Goal: Task Accomplishment & Management: Manage account settings

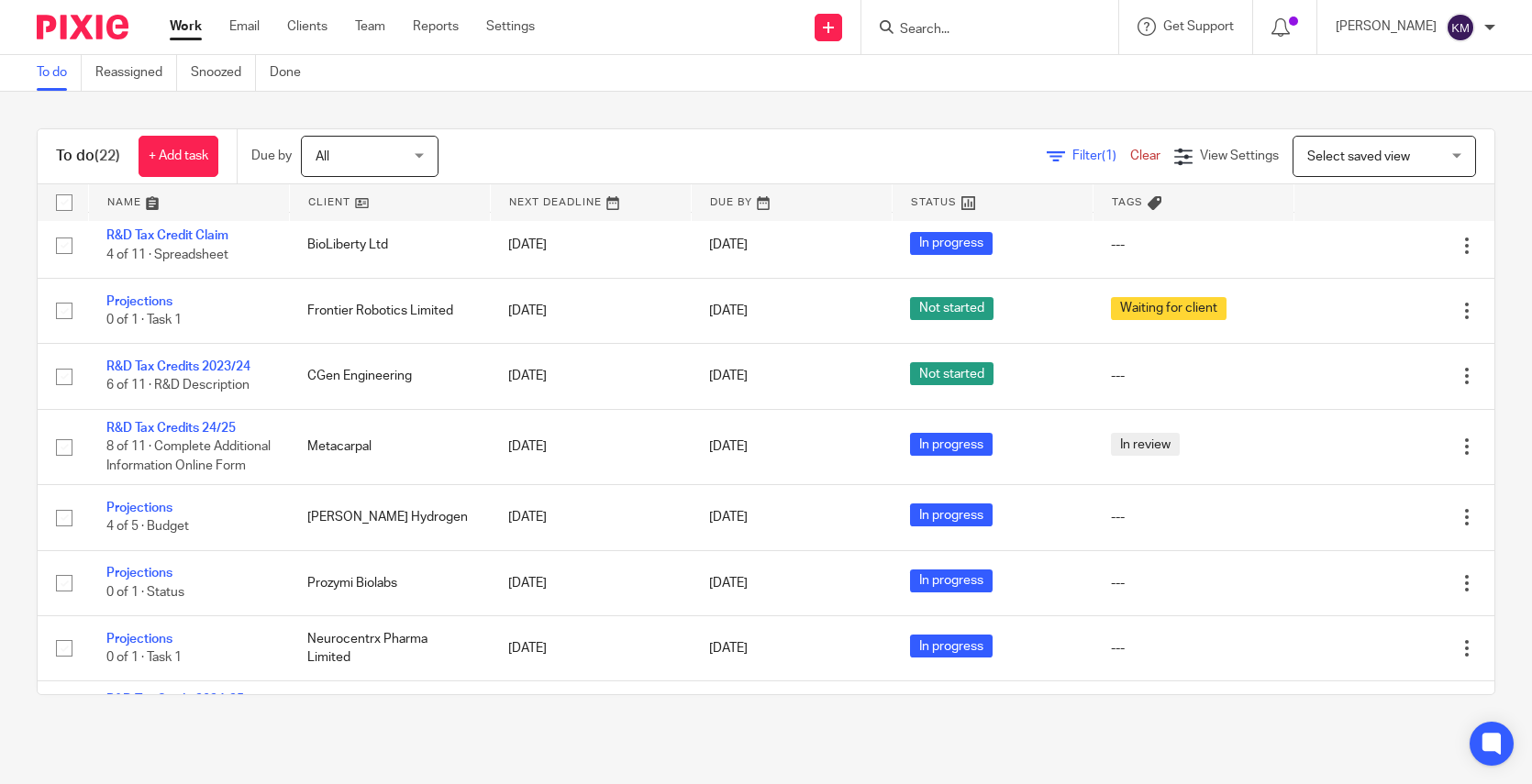
scroll to position [261, 0]
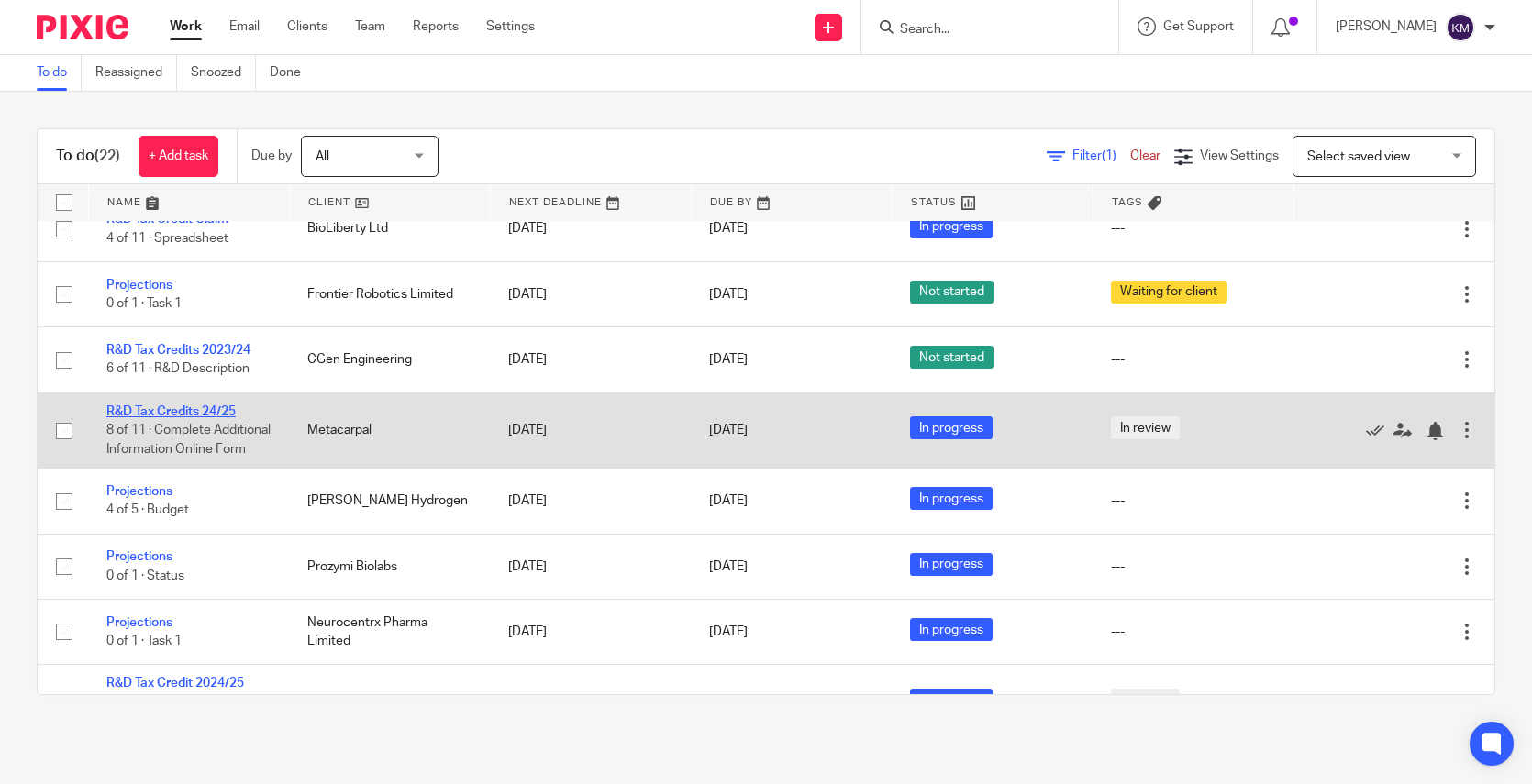
click at [175, 418] on link "R&D Tax Credits 24/25" at bounding box center [171, 411] width 129 height 13
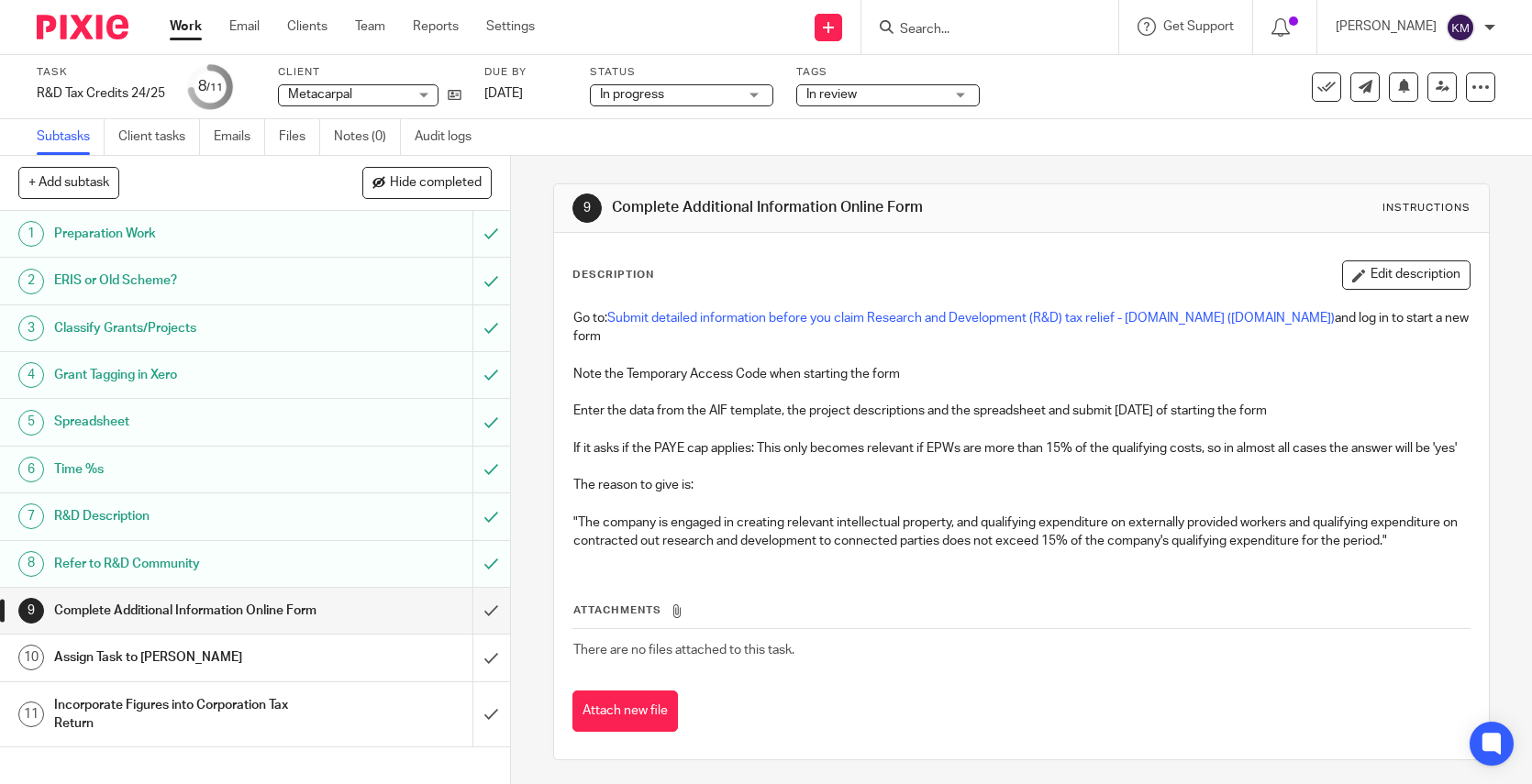
click at [890, 96] on span "In review" at bounding box center [875, 95] width 137 height 19
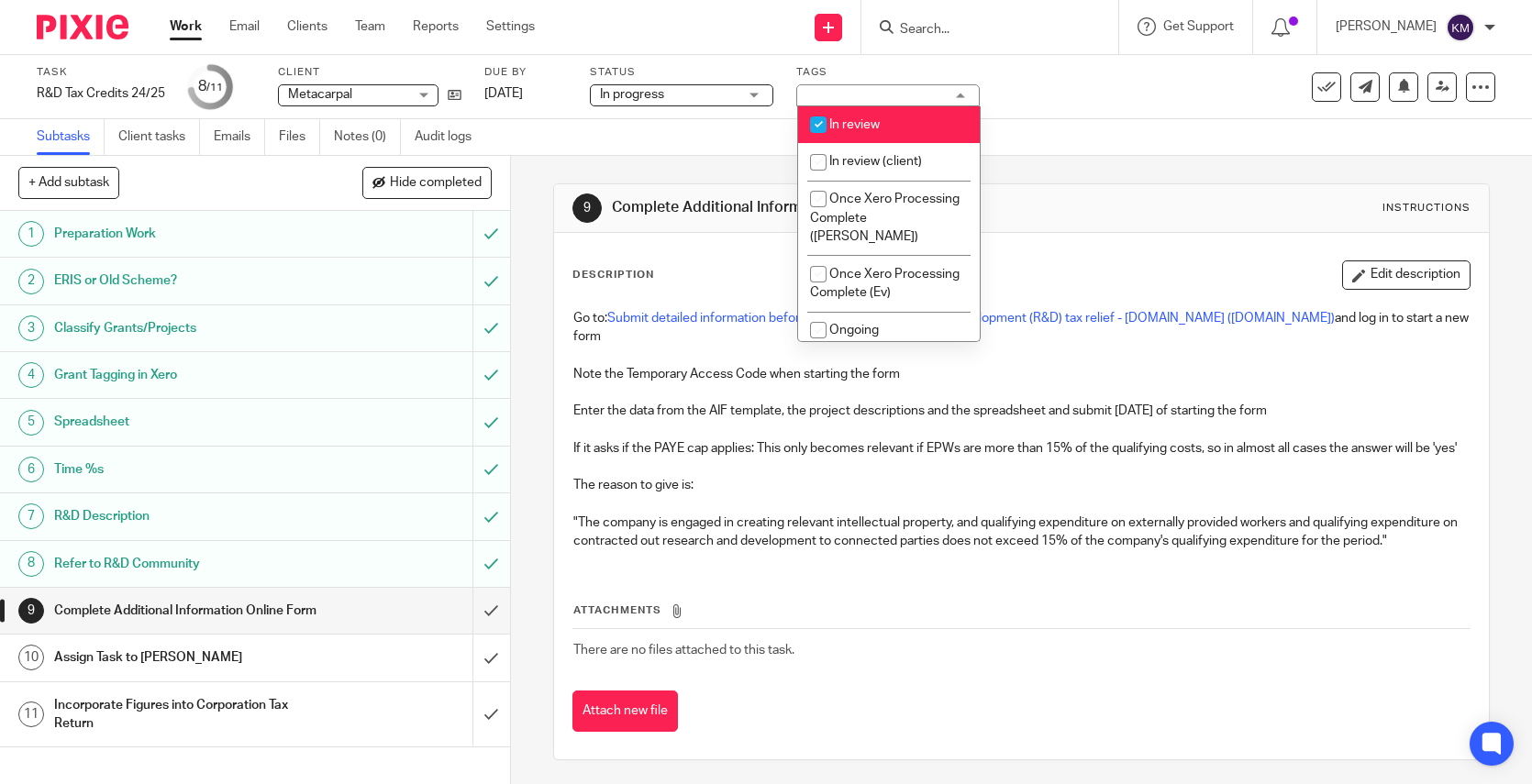
click at [841, 126] on span "In review" at bounding box center [854, 124] width 50 height 13
checkbox input "false"
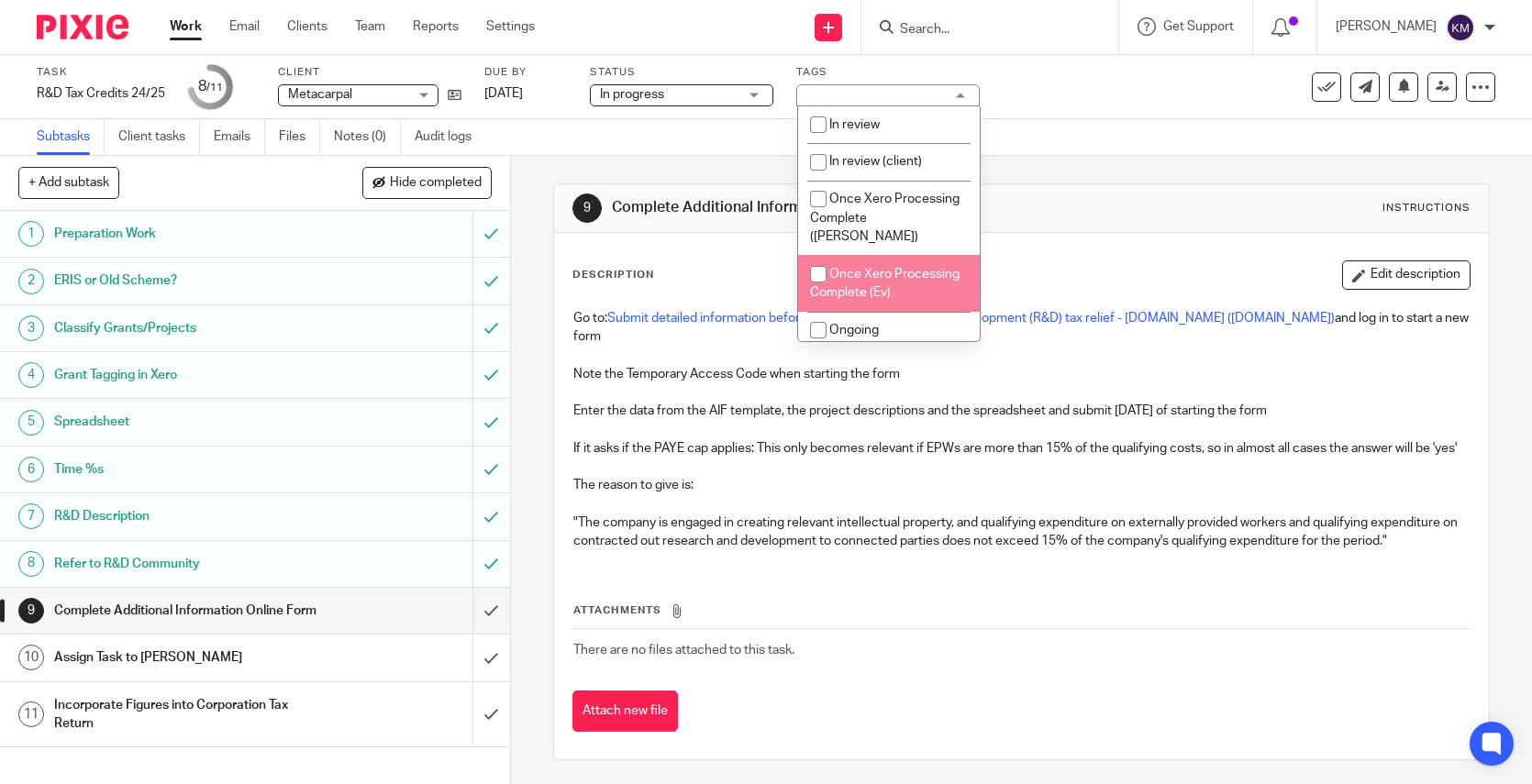
click at [818, 502] on p at bounding box center [1021, 504] width 896 height 18
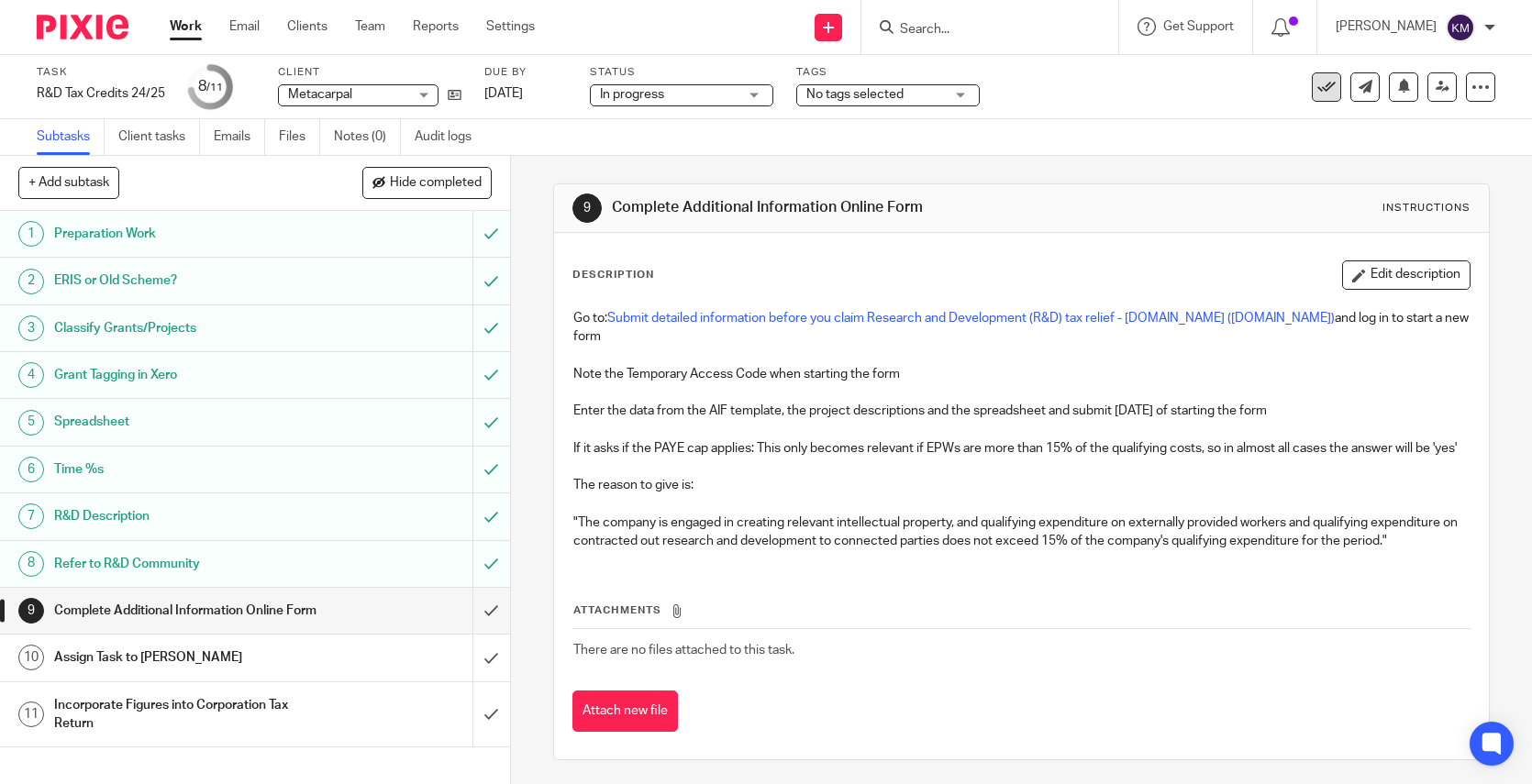
click at [1318, 93] on icon at bounding box center [1326, 87] width 18 height 18
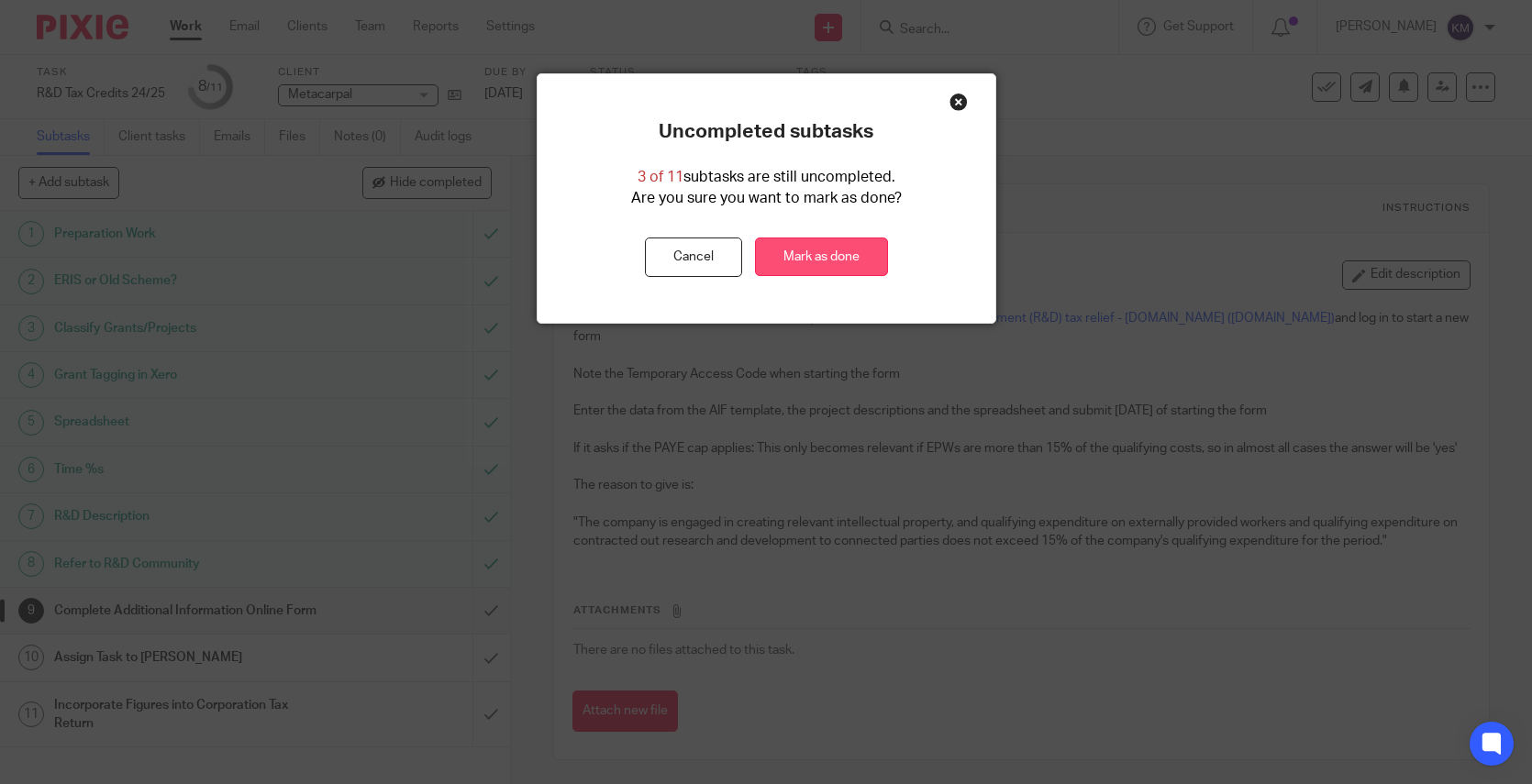
click at [827, 246] on link "Mark as done" at bounding box center [821, 257] width 133 height 40
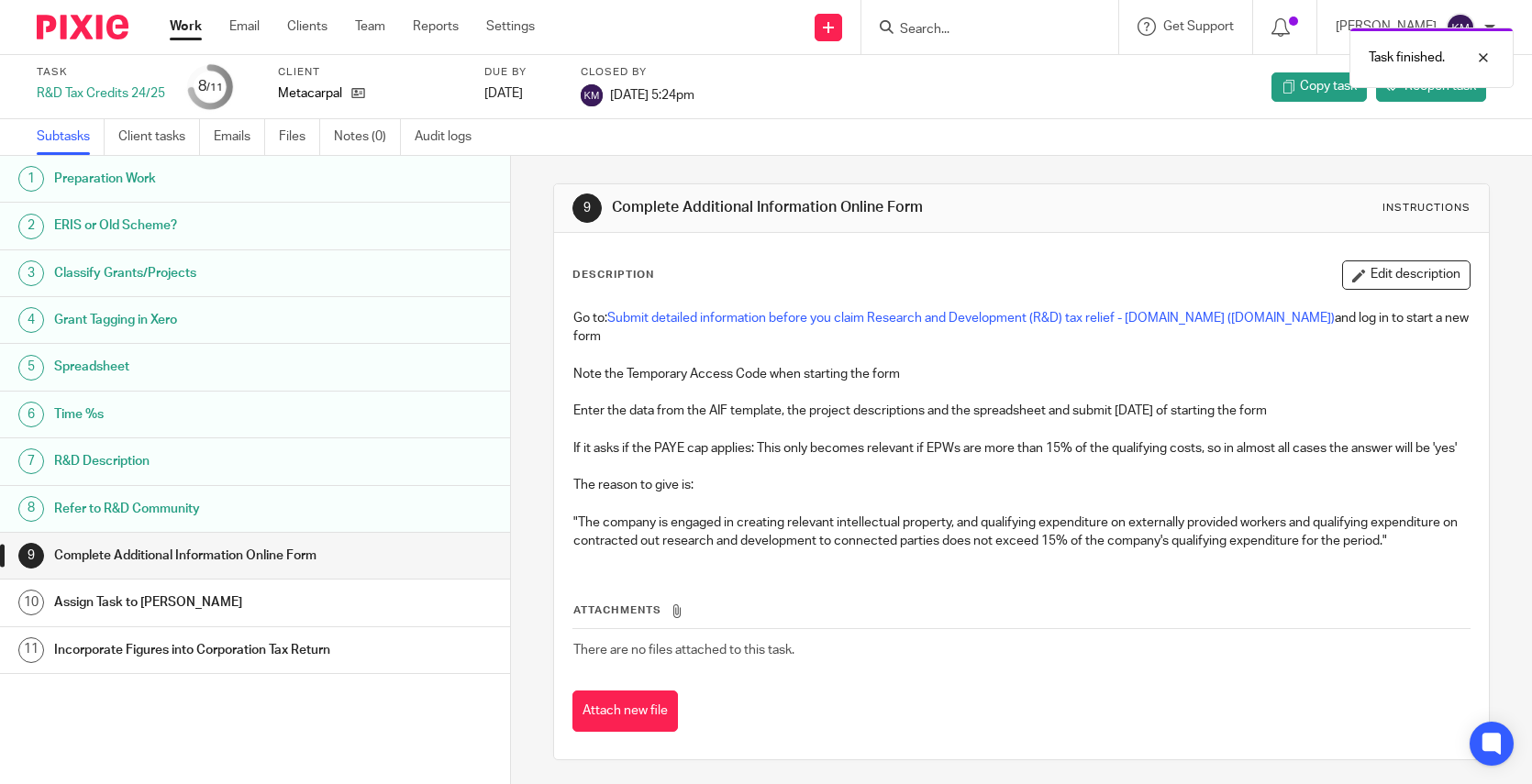
click at [83, 30] on img at bounding box center [82, 27] width 92 height 25
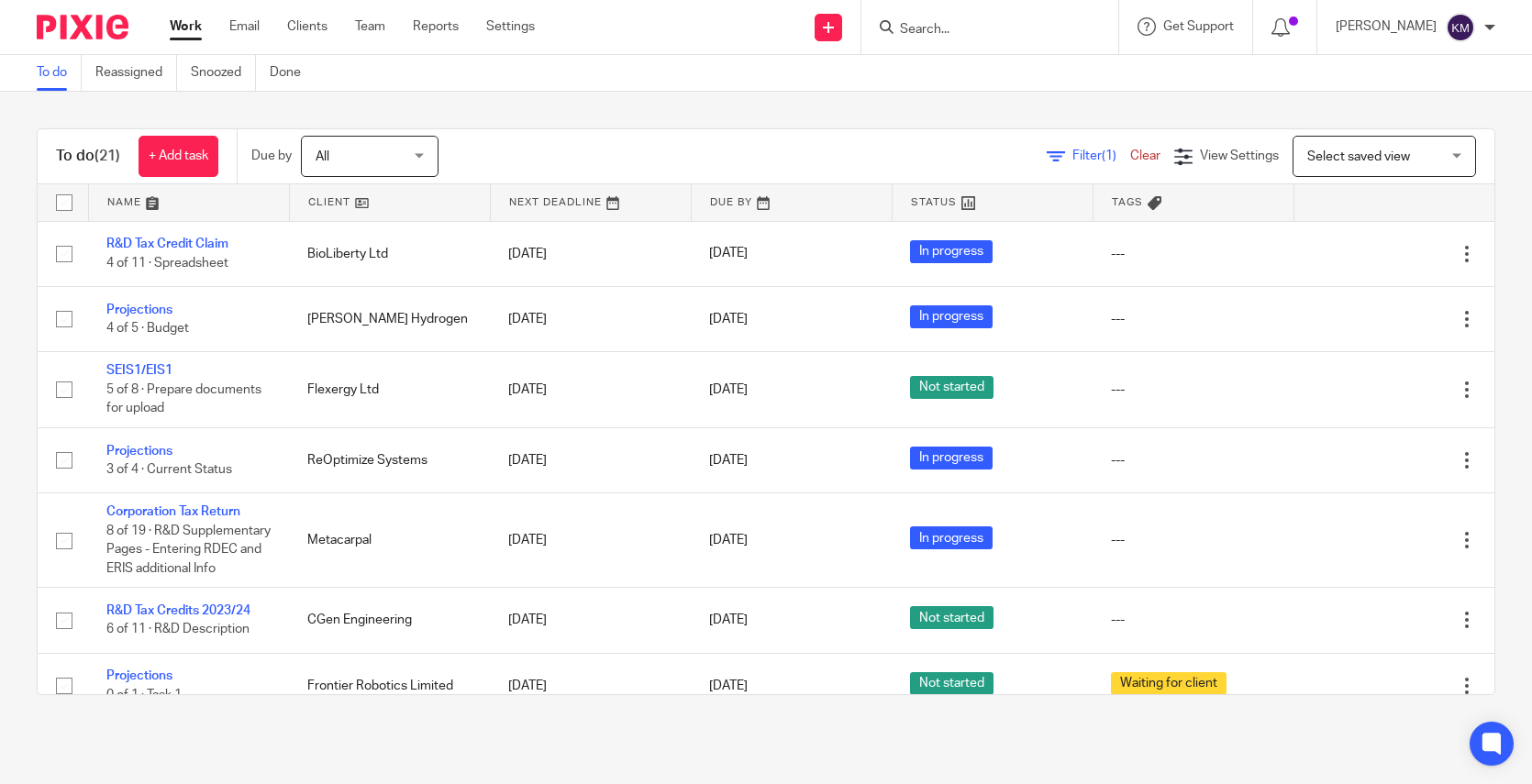
click at [426, 155] on div "All All" at bounding box center [369, 156] width 137 height 42
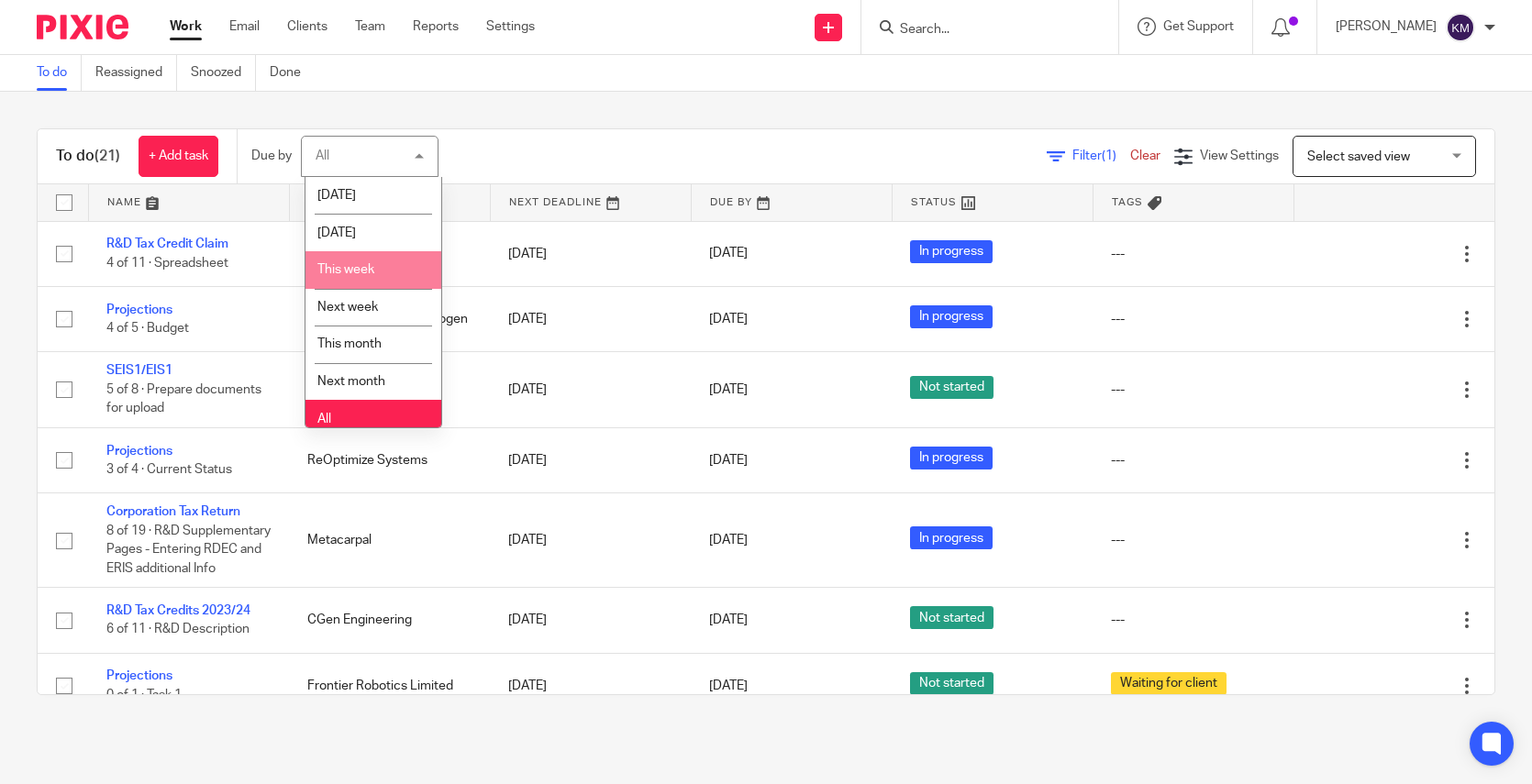
click at [359, 277] on li "This week" at bounding box center [373, 269] width 136 height 38
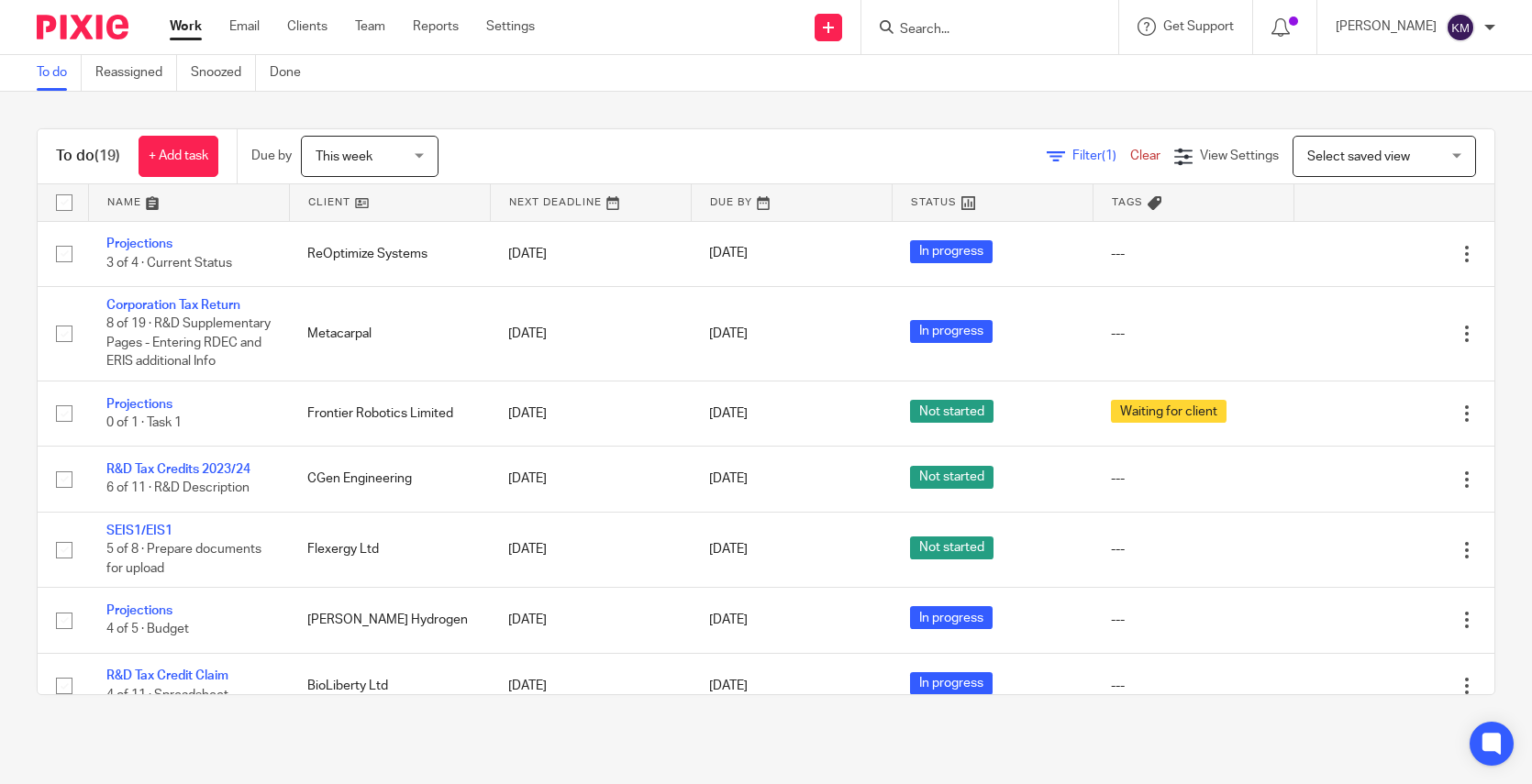
click at [423, 154] on div "This week This week" at bounding box center [369, 156] width 137 height 42
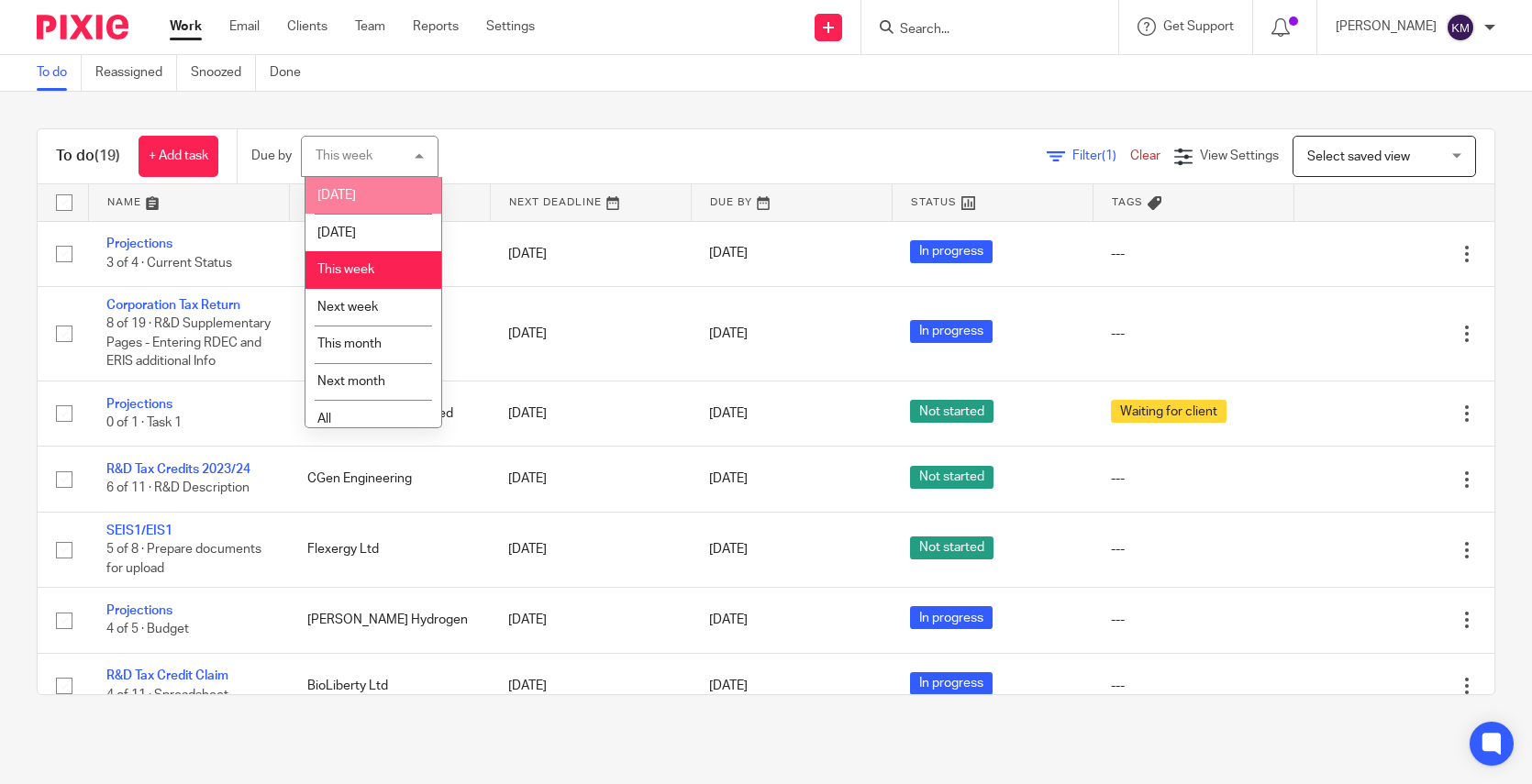
click at [368, 198] on li "Today" at bounding box center [373, 195] width 136 height 38
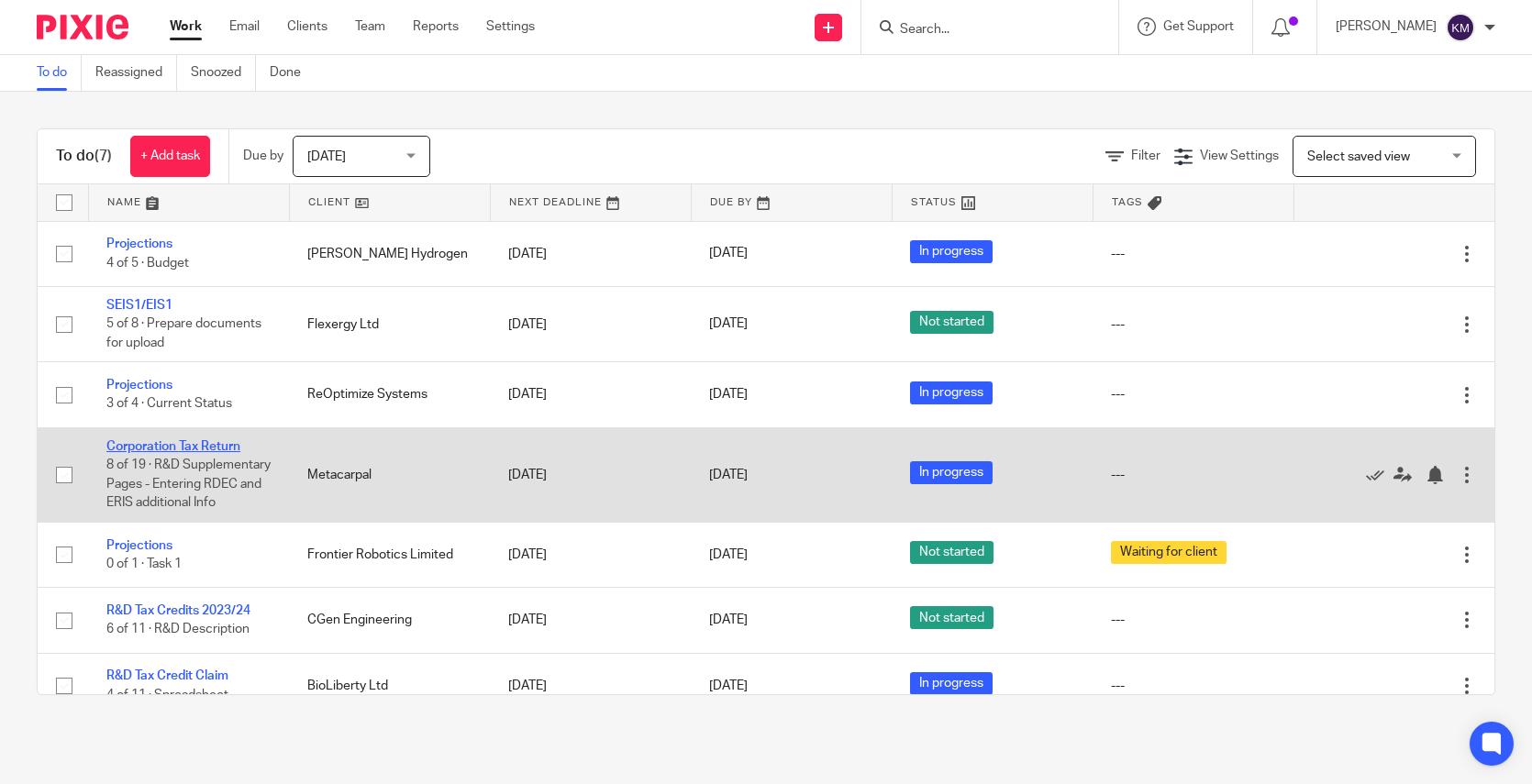
click at [171, 442] on link "Corporation Tax Return" at bounding box center [173, 446] width 134 height 13
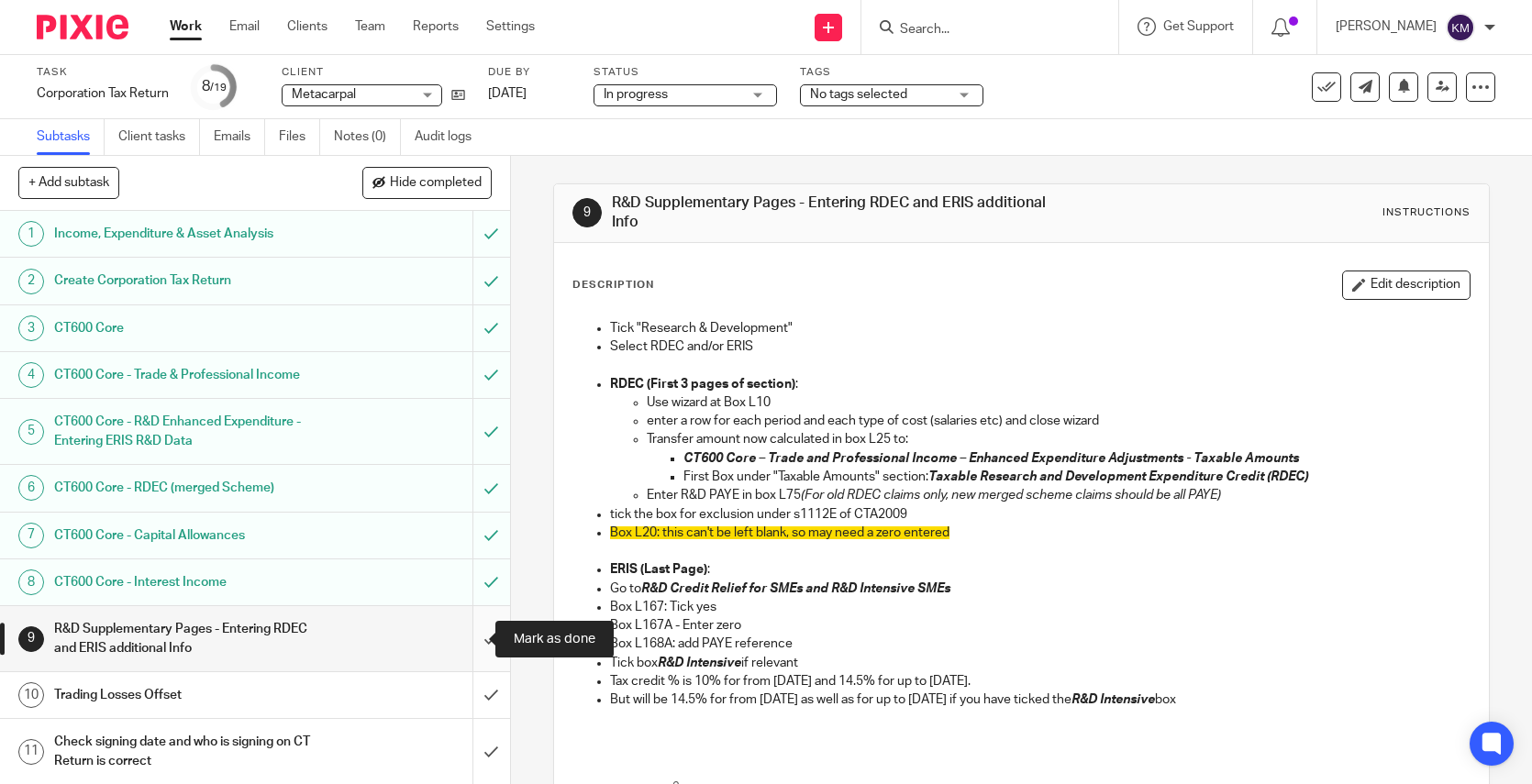
click at [464, 642] on input "submit" at bounding box center [255, 638] width 510 height 65
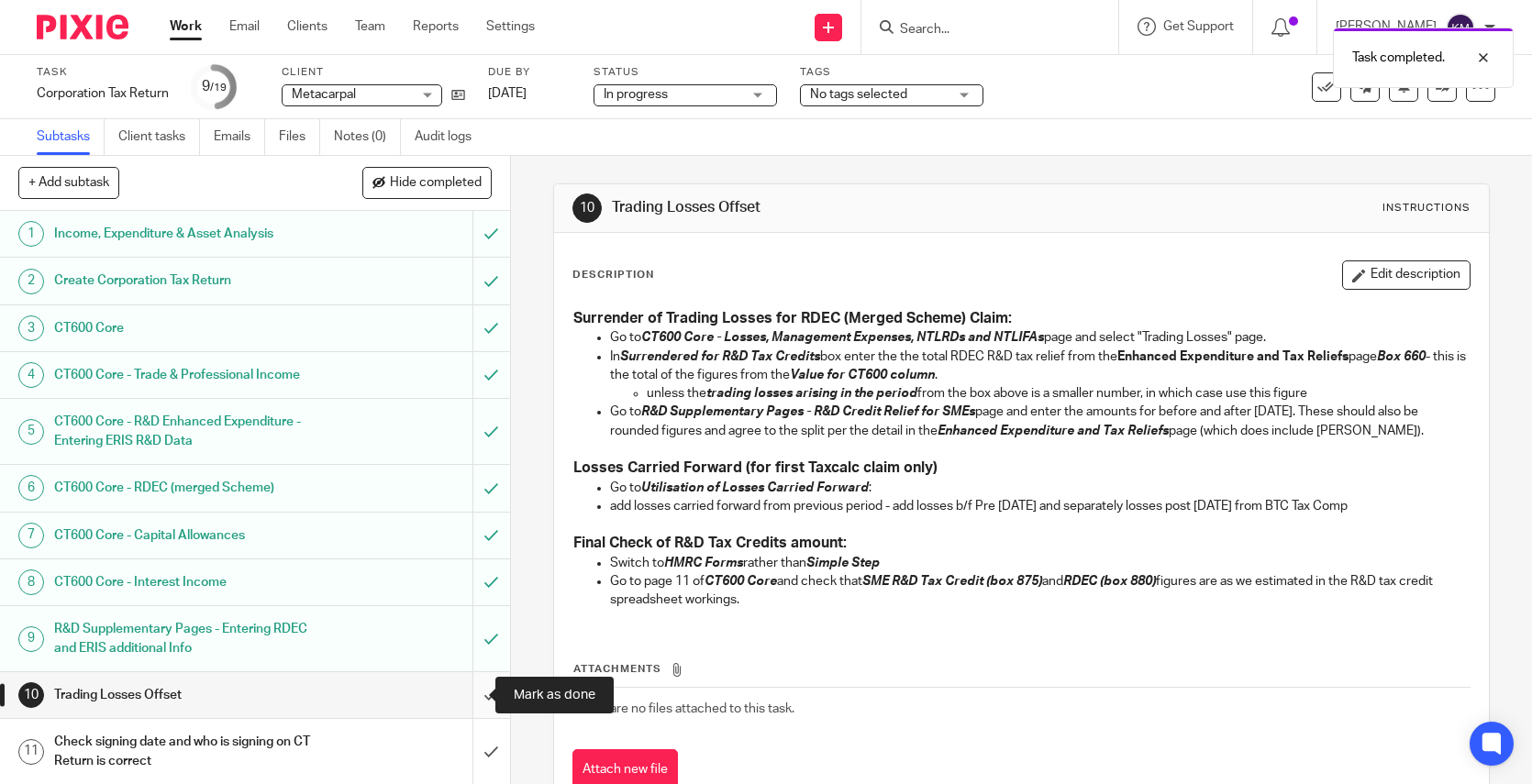
click at [463, 694] on input "submit" at bounding box center [255, 694] width 510 height 45
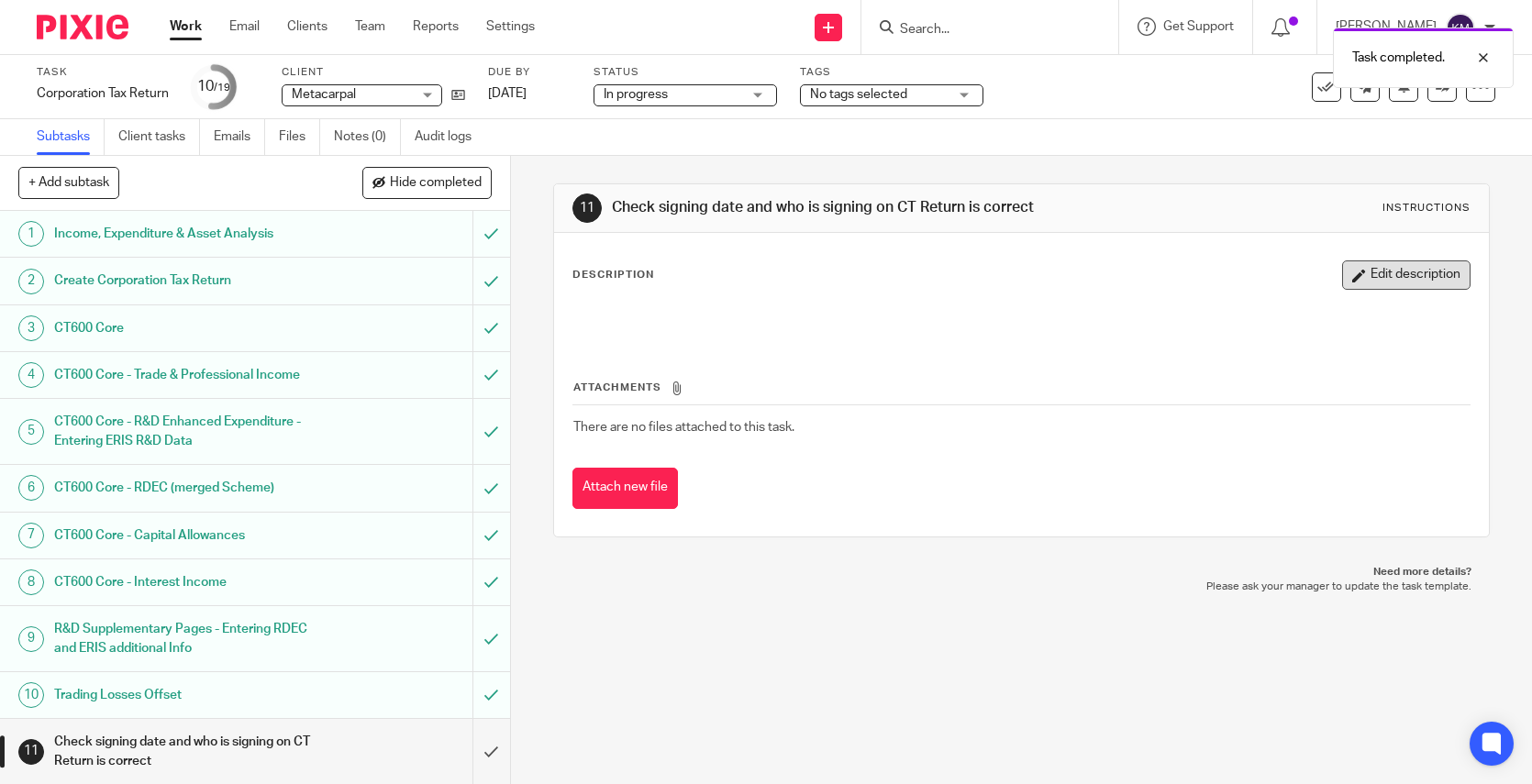
click at [1375, 274] on button "Edit description" at bounding box center [1405, 275] width 128 height 29
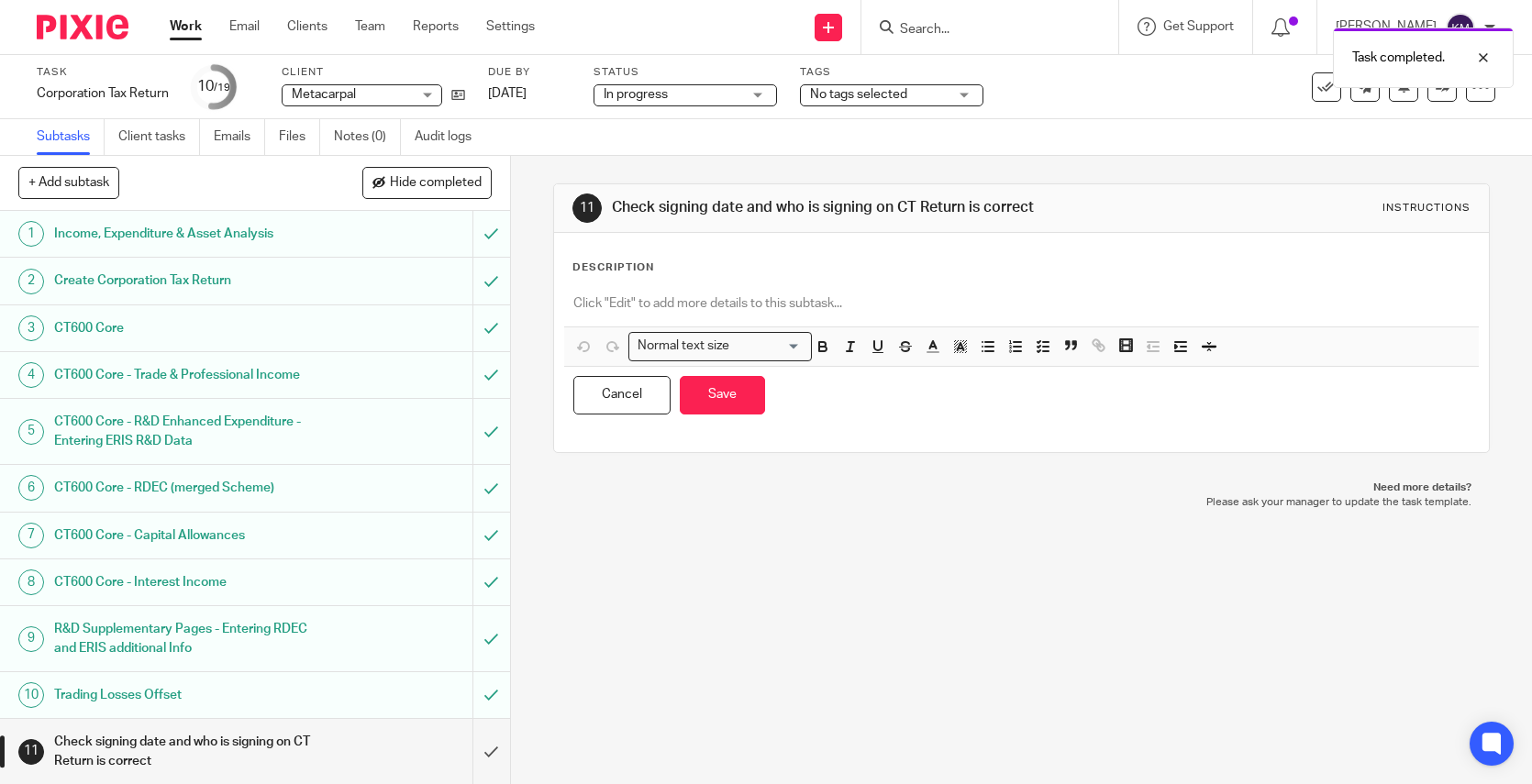
click at [608, 306] on p at bounding box center [1021, 303] width 896 height 18
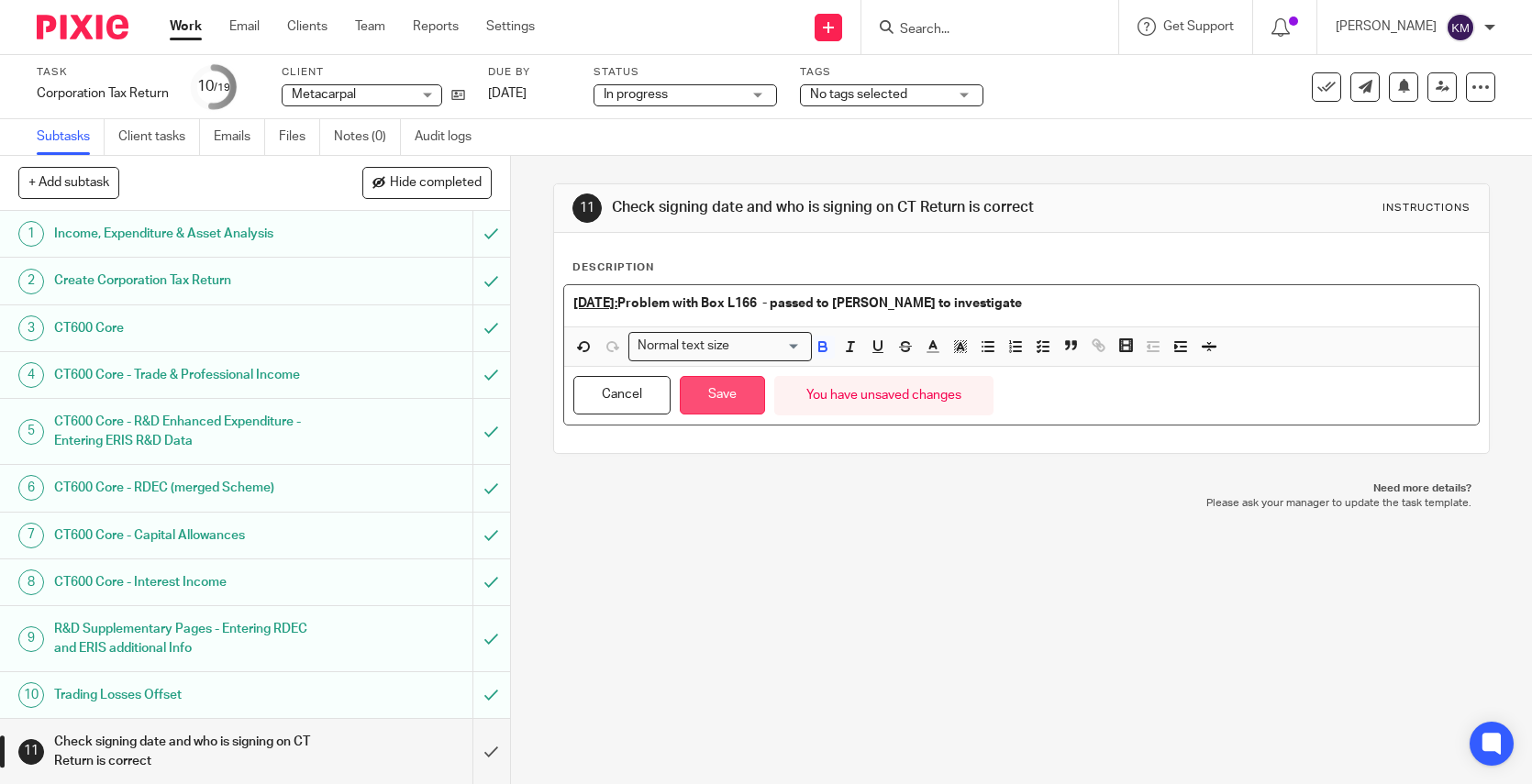
click at [714, 391] on button "Save" at bounding box center [723, 395] width 85 height 40
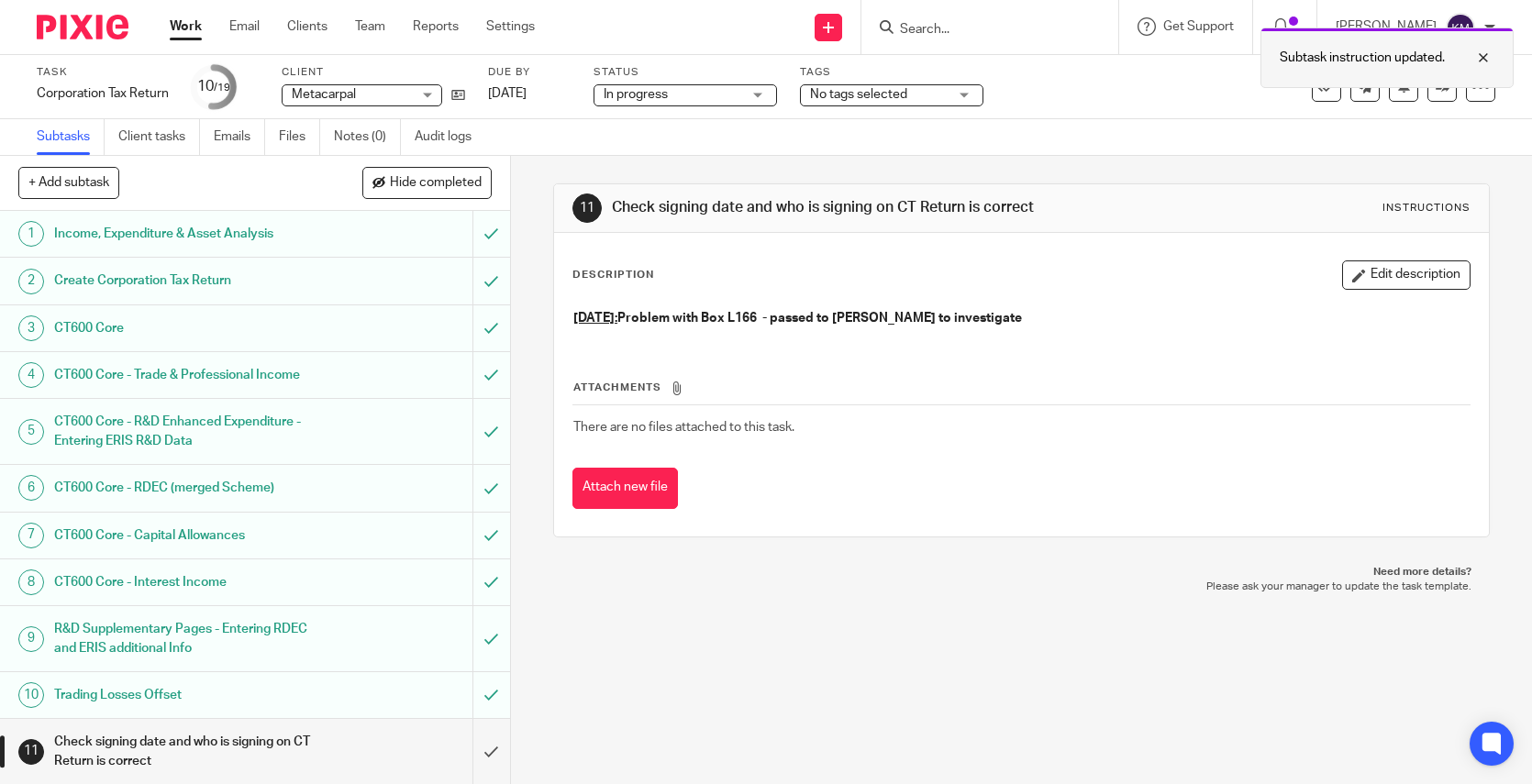
click at [1487, 58] on div at bounding box center [1469, 57] width 49 height 22
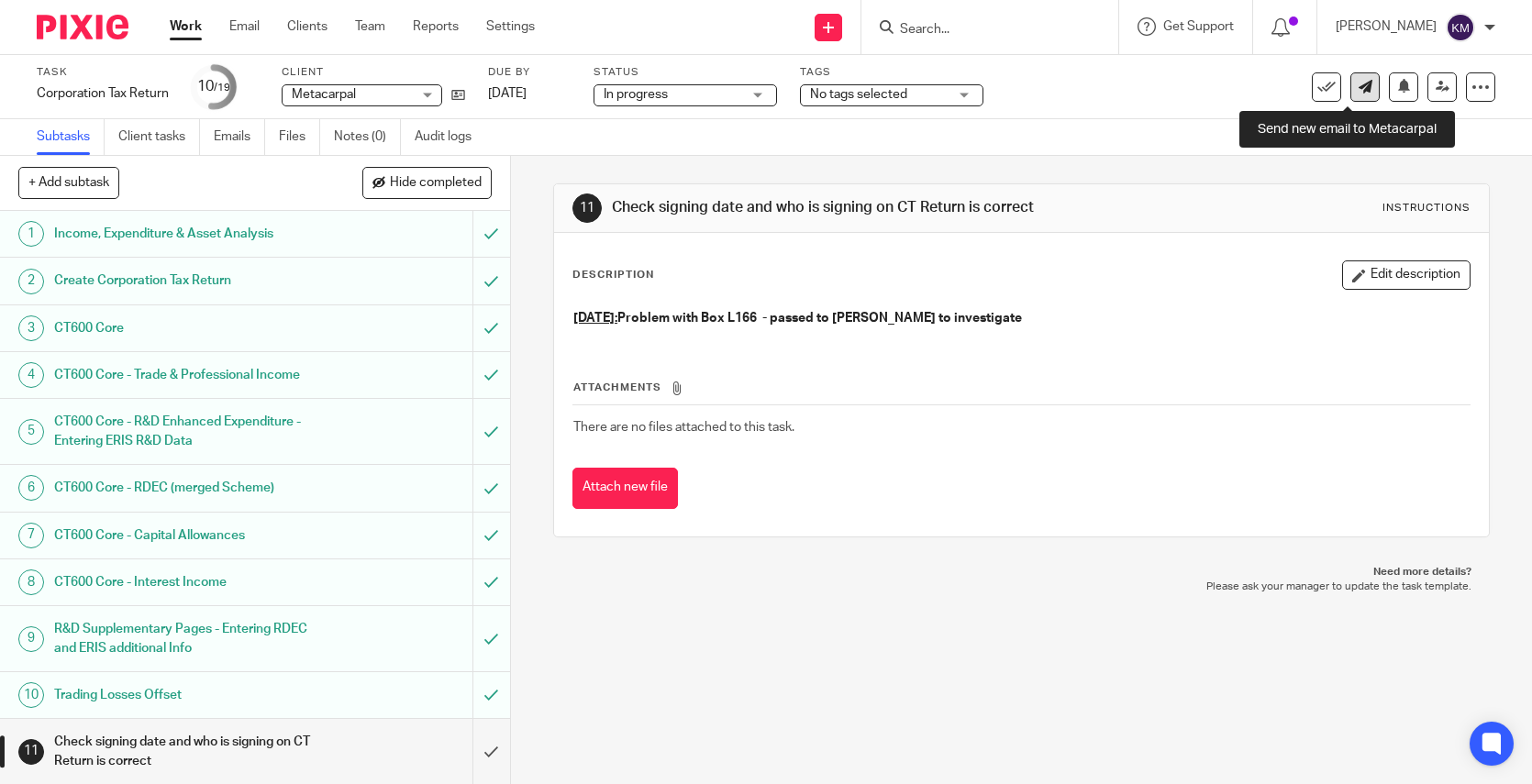
click at [1358, 86] on icon at bounding box center [1365, 87] width 14 height 14
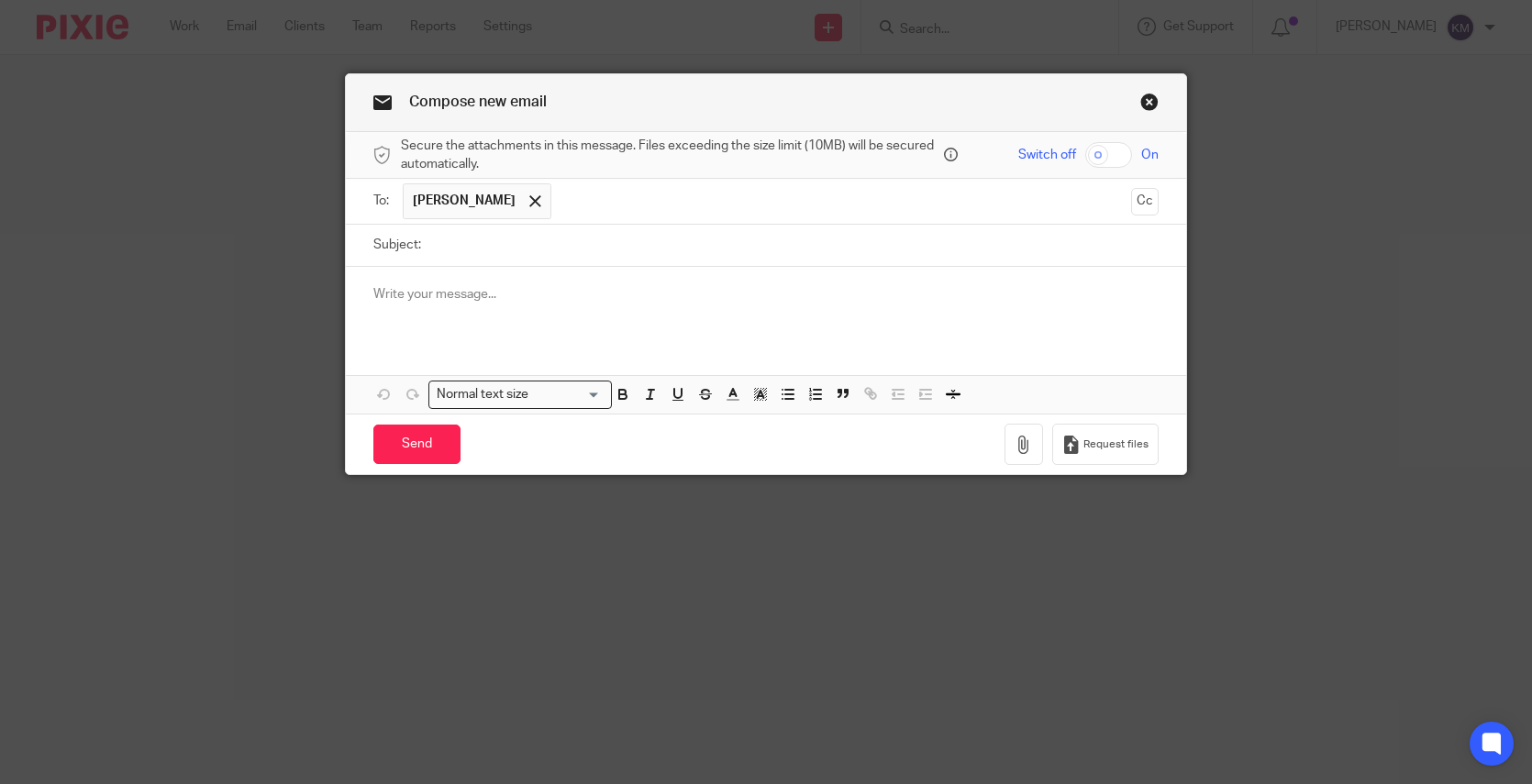
click at [1143, 100] on link "Close this dialog window" at bounding box center [1149, 105] width 18 height 25
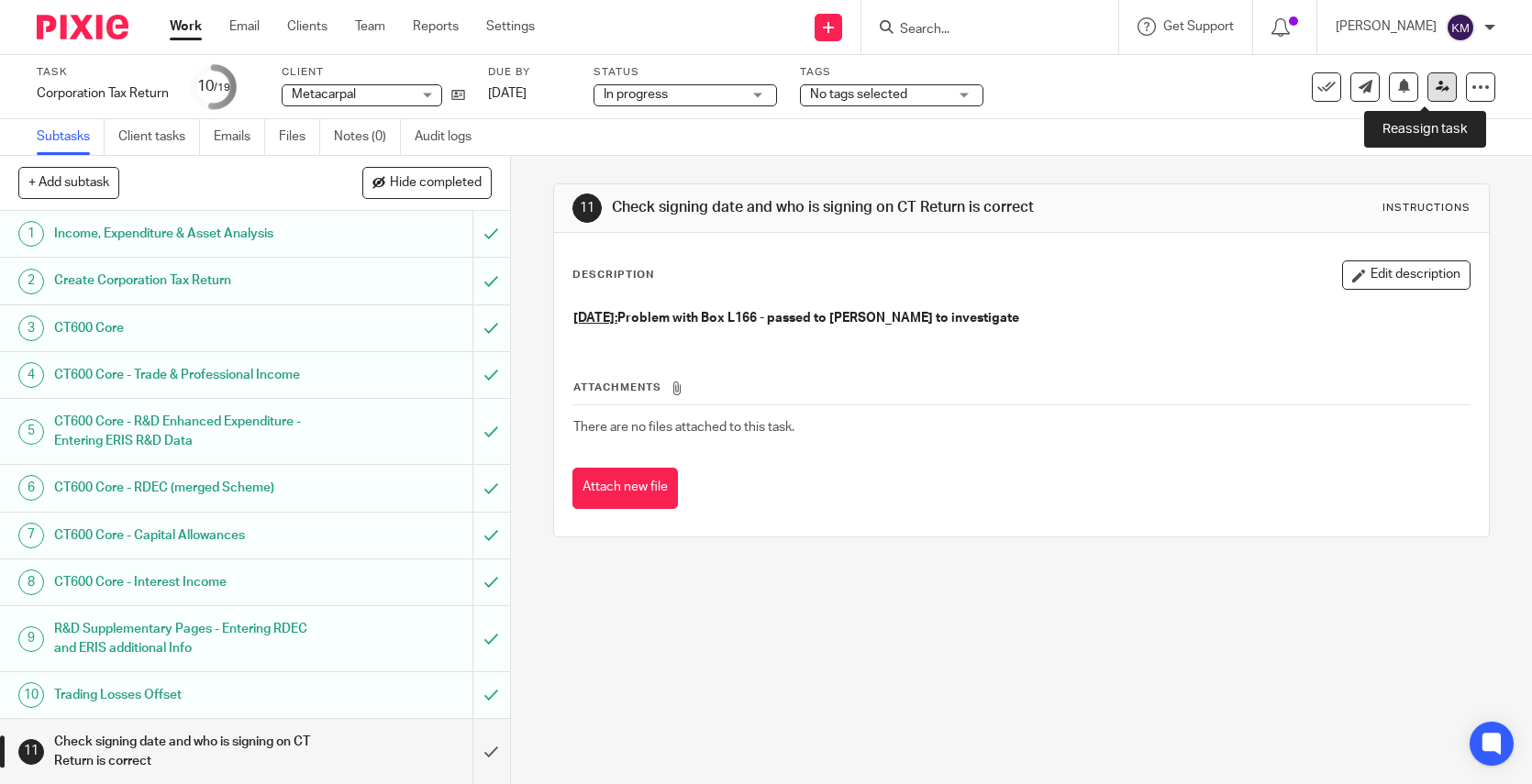
click at [1435, 92] on icon at bounding box center [1442, 87] width 14 height 14
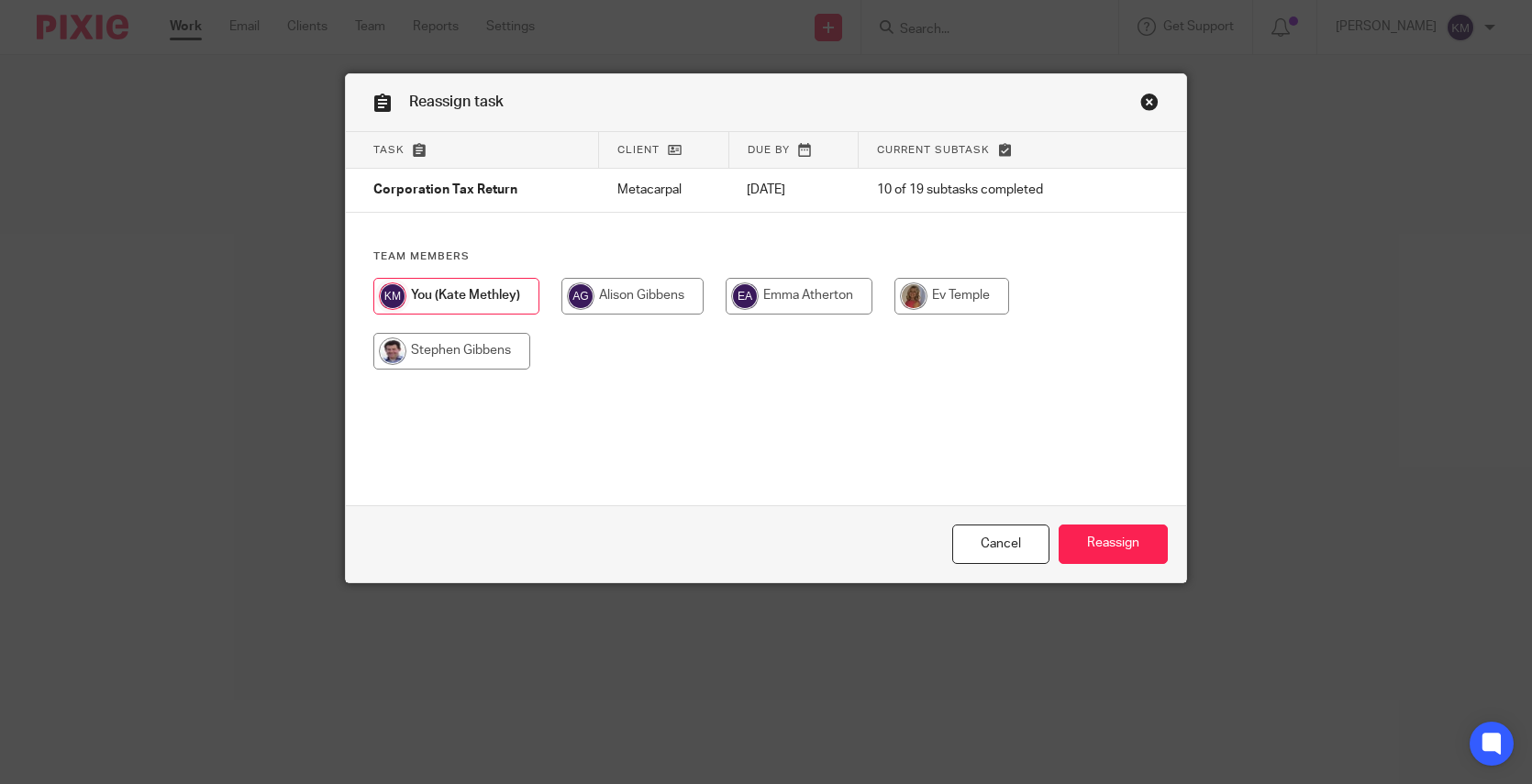
click at [450, 354] on input "radio" at bounding box center [451, 351] width 156 height 37
radio input "true"
click at [1114, 541] on input "Reassign" at bounding box center [1113, 544] width 109 height 40
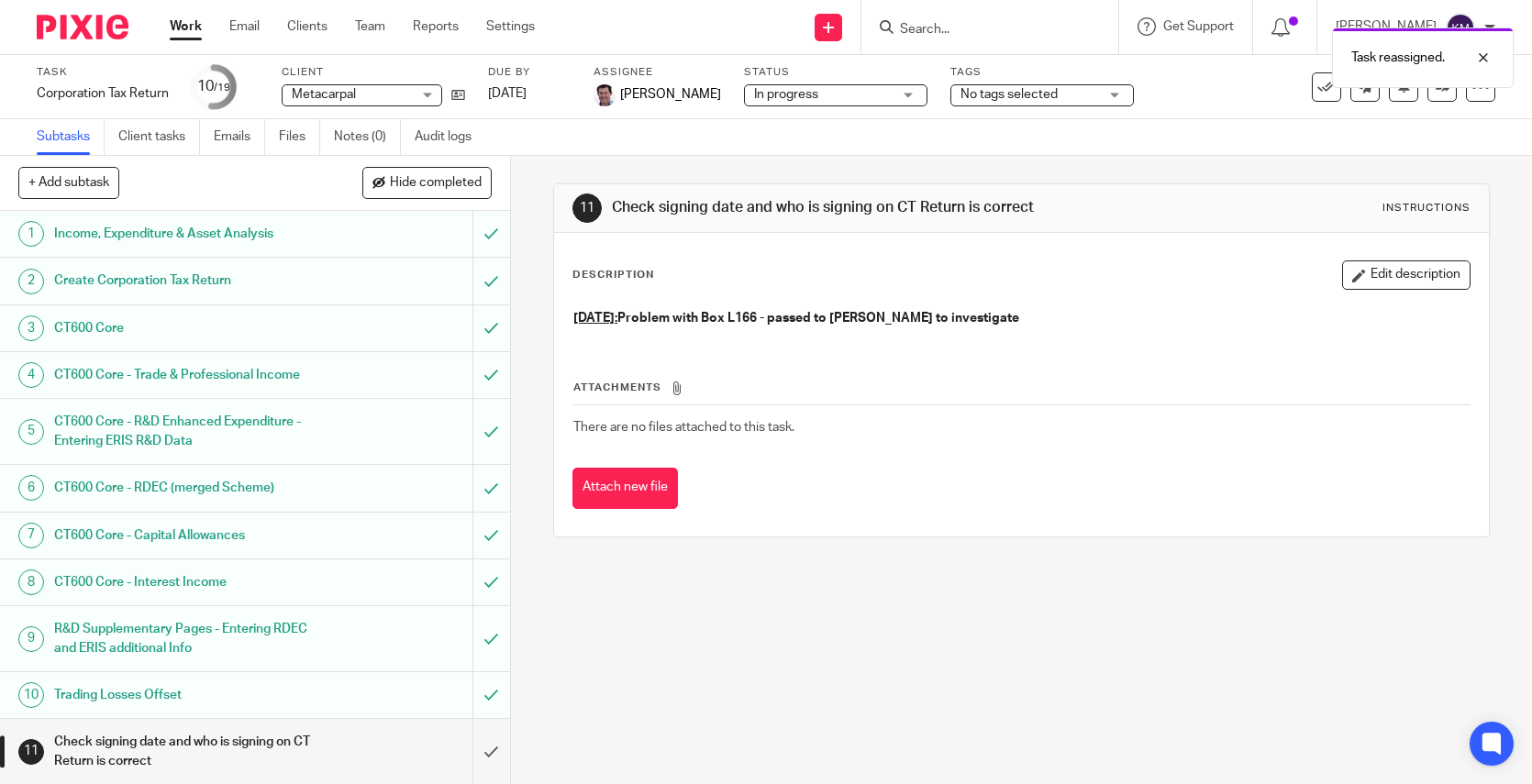
click at [74, 23] on img at bounding box center [82, 27] width 92 height 25
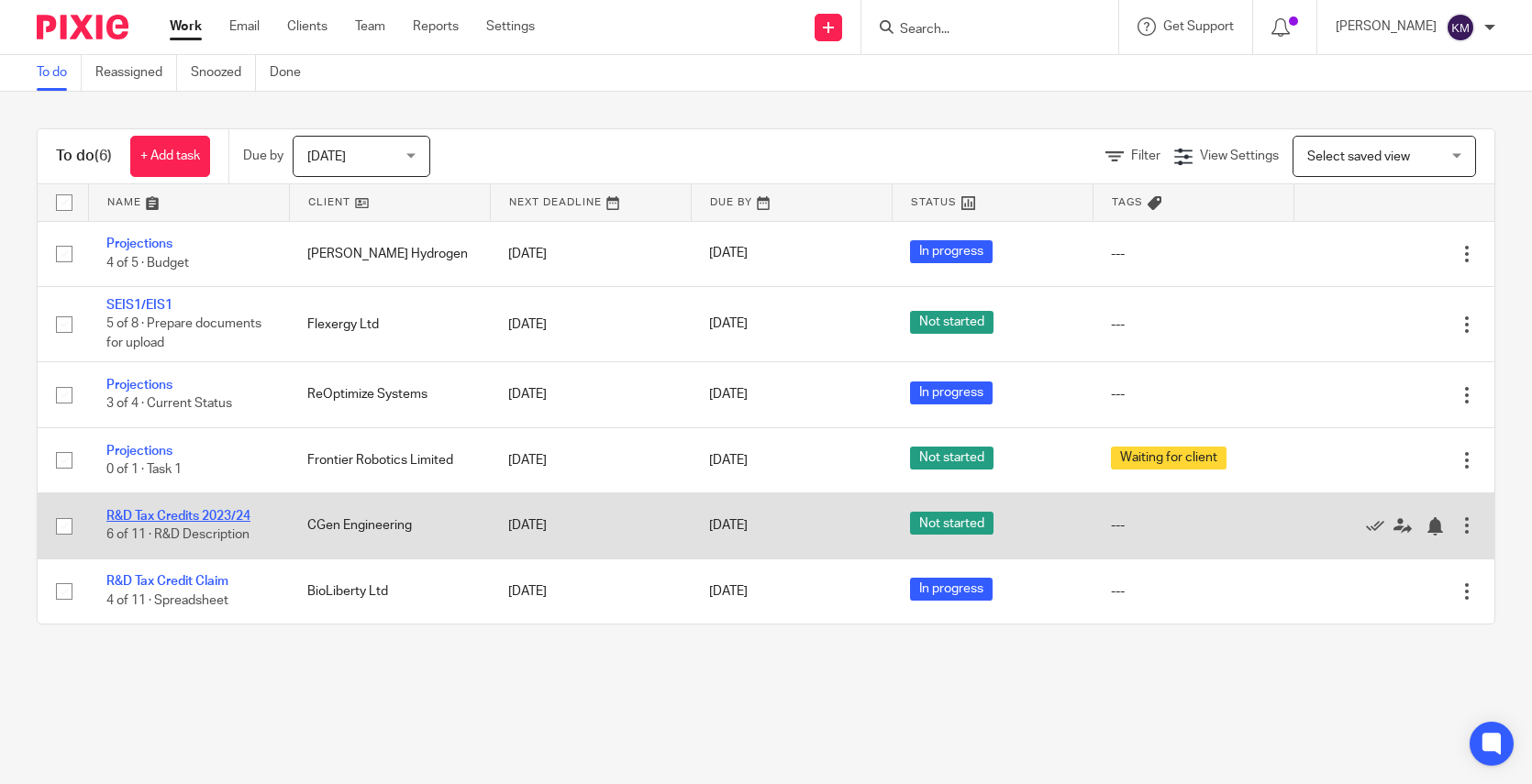
click at [174, 517] on link "R&D Tax Credits 2023/24" at bounding box center [178, 516] width 144 height 13
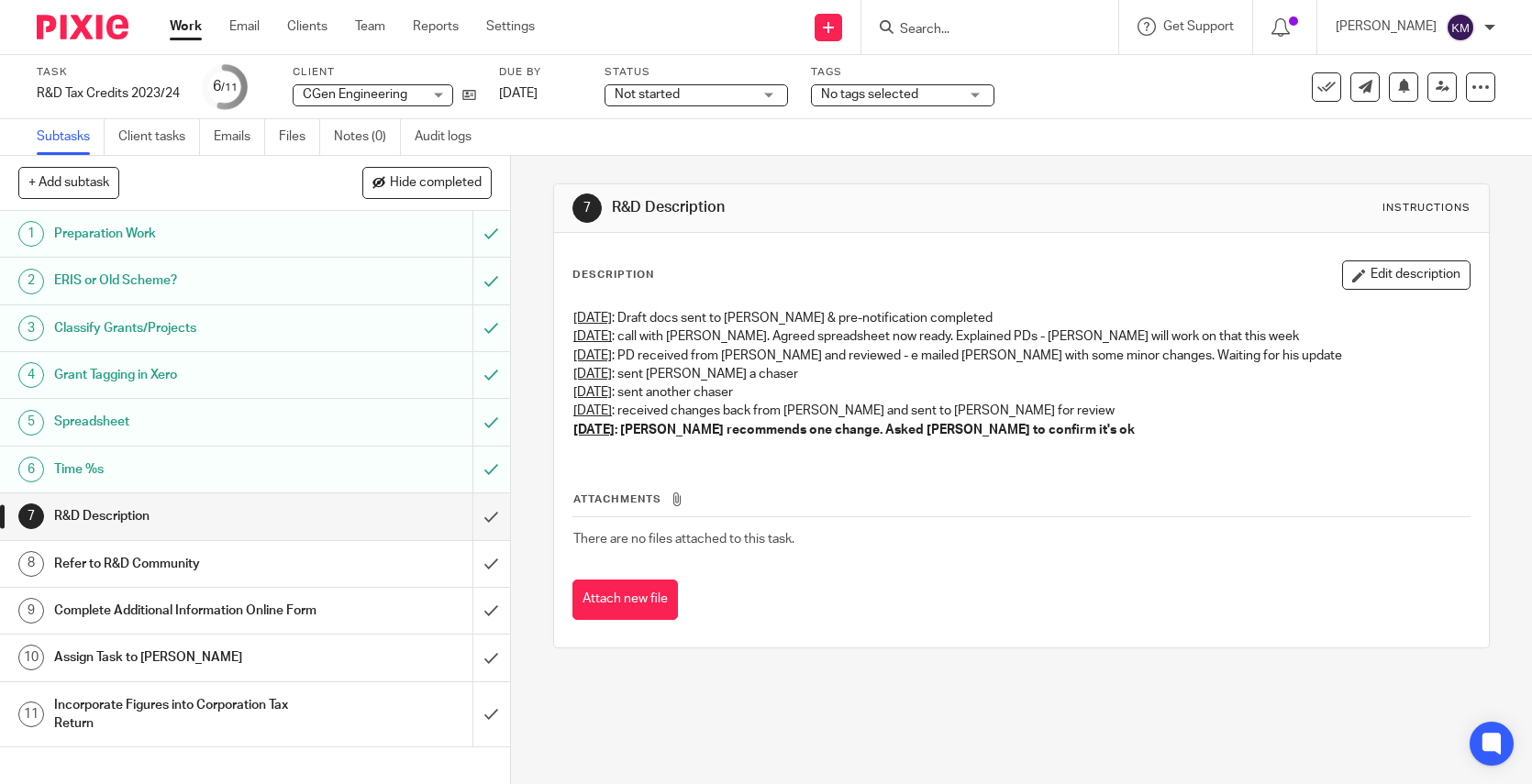
click at [71, 18] on img at bounding box center [82, 27] width 92 height 25
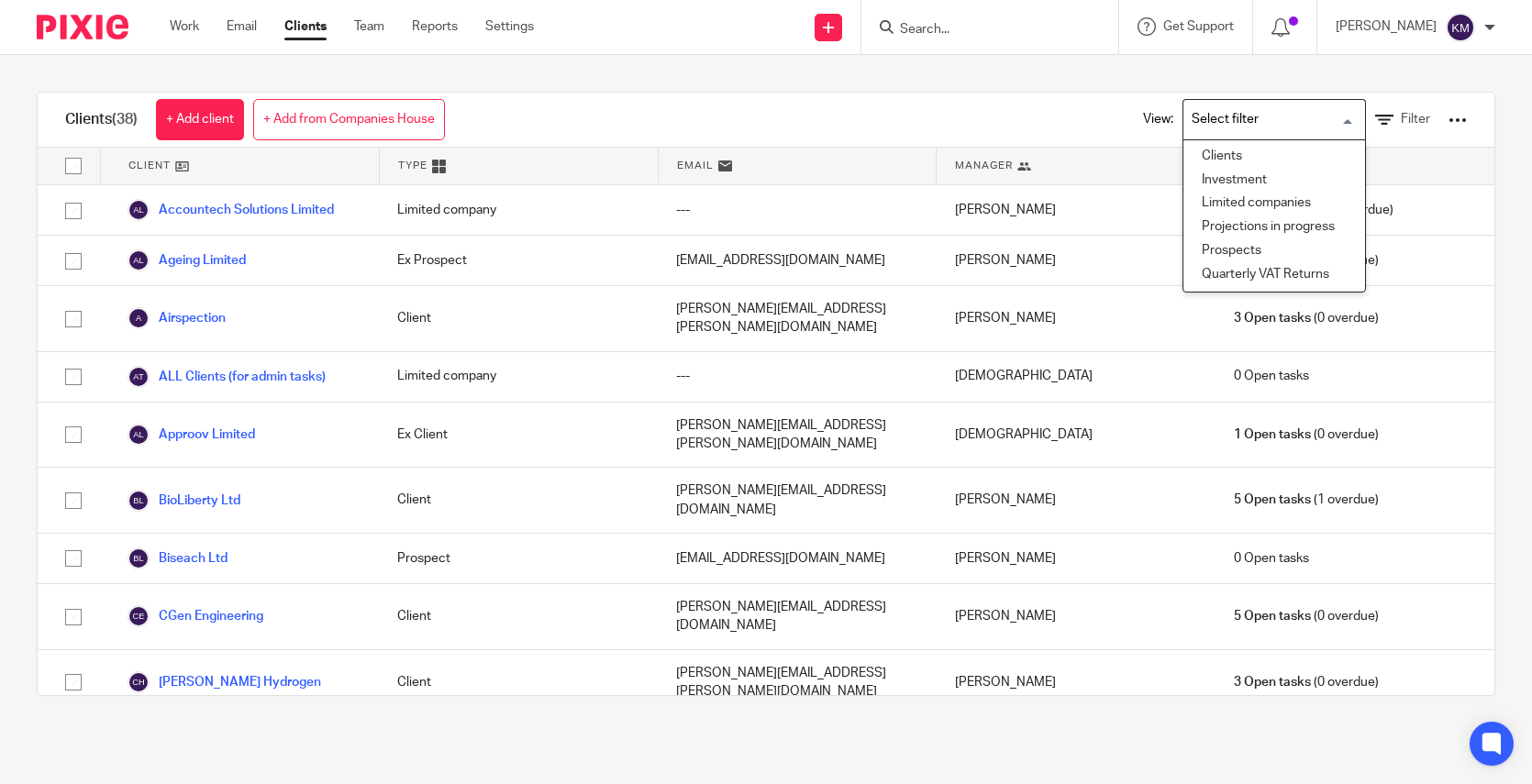
click at [1185, 122] on input "Search for option" at bounding box center [1270, 119] width 170 height 32
click at [1183, 160] on li "Clients" at bounding box center [1274, 156] width 182 height 24
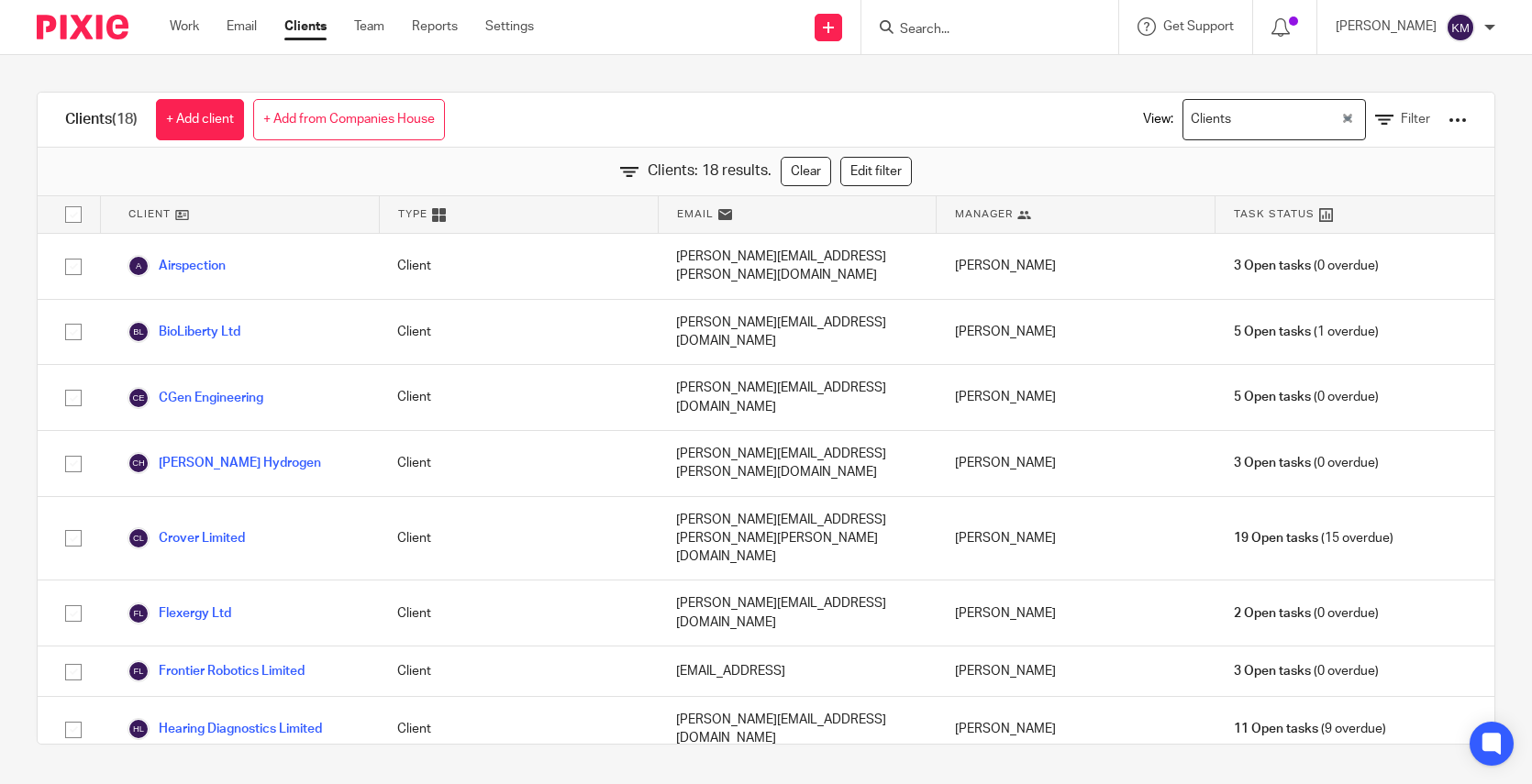
scroll to position [445, 0]
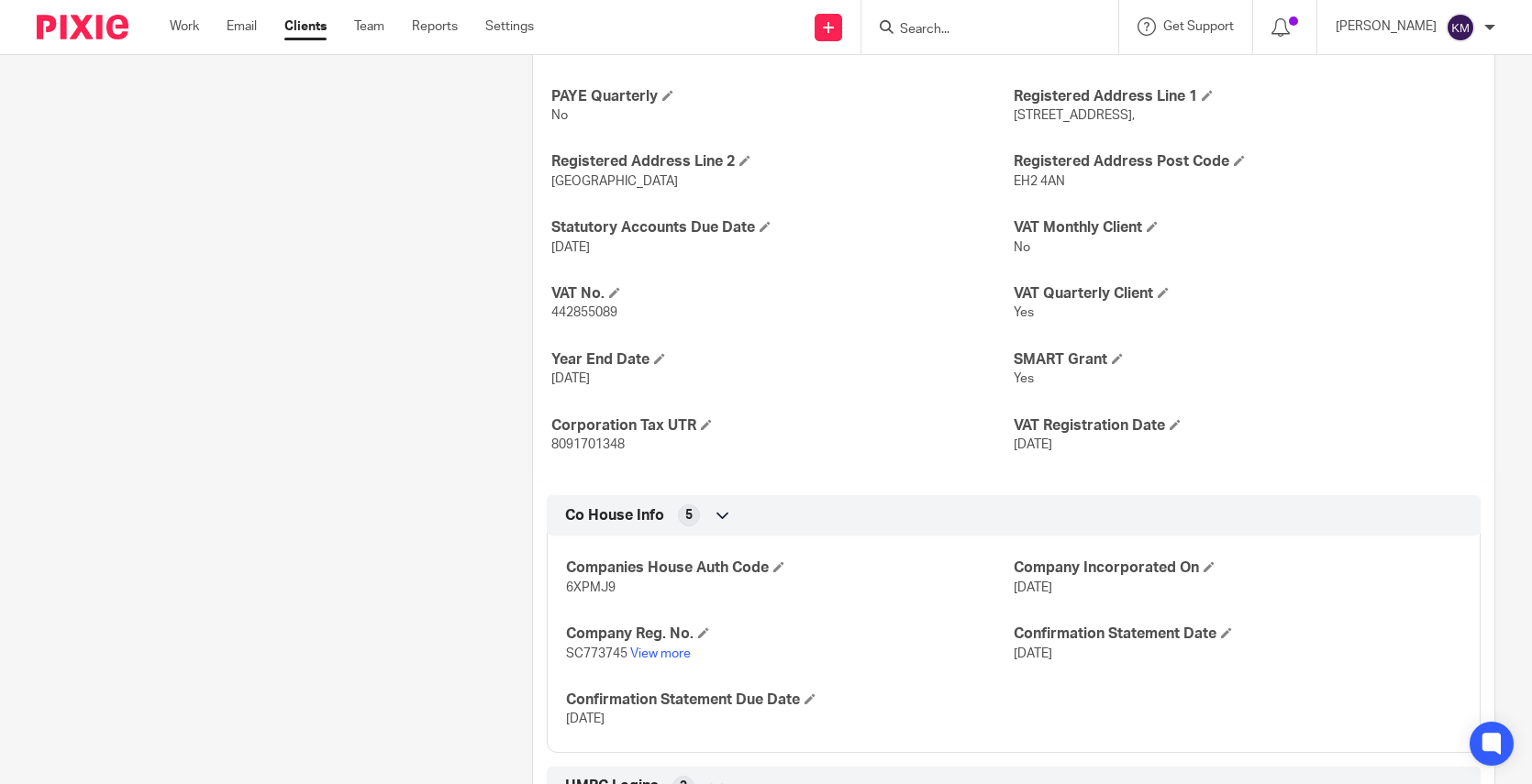
scroll to position [708, 0]
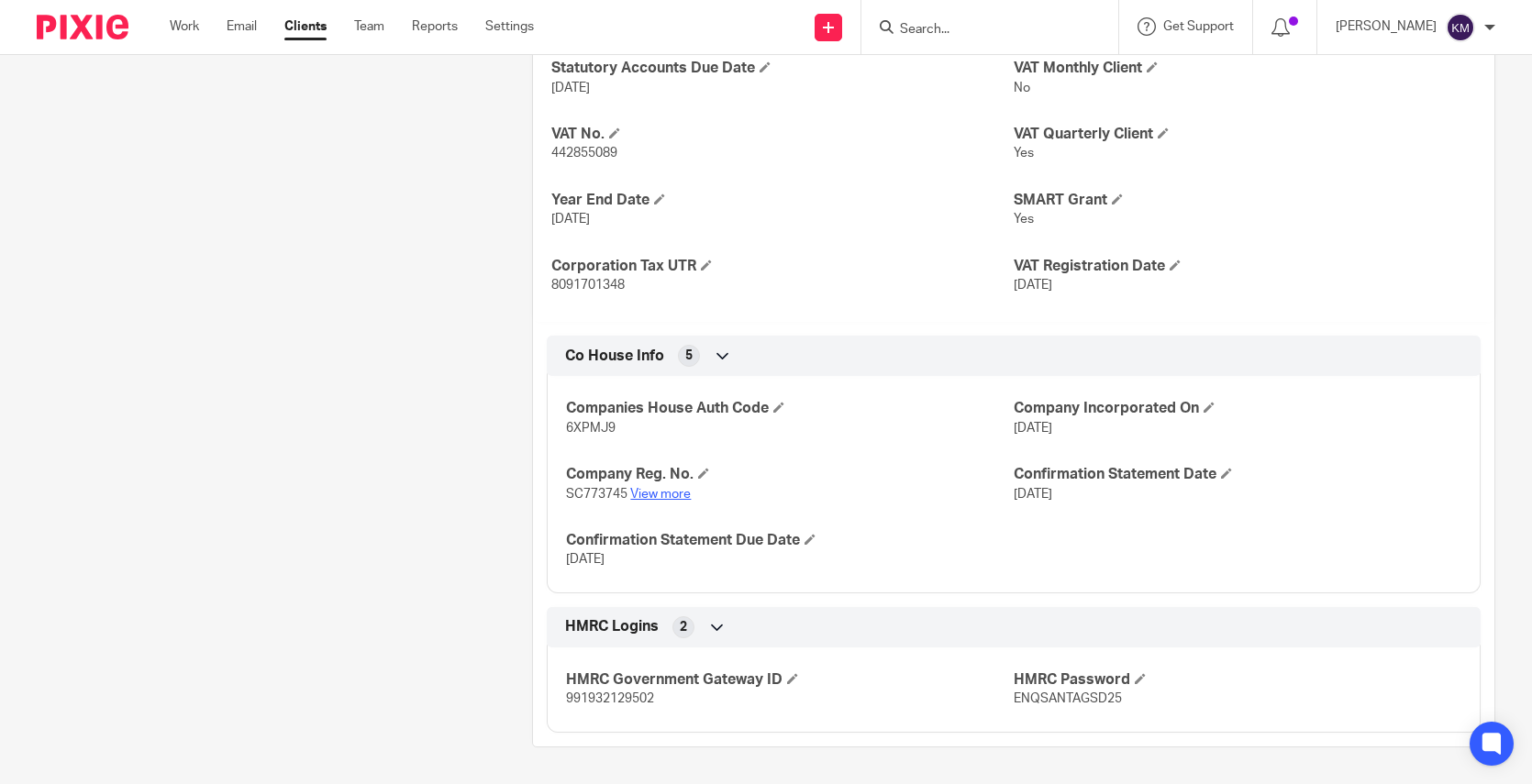
click at [653, 492] on link "View more" at bounding box center [660, 493] width 61 height 13
